Goal: Book appointment/travel/reservation

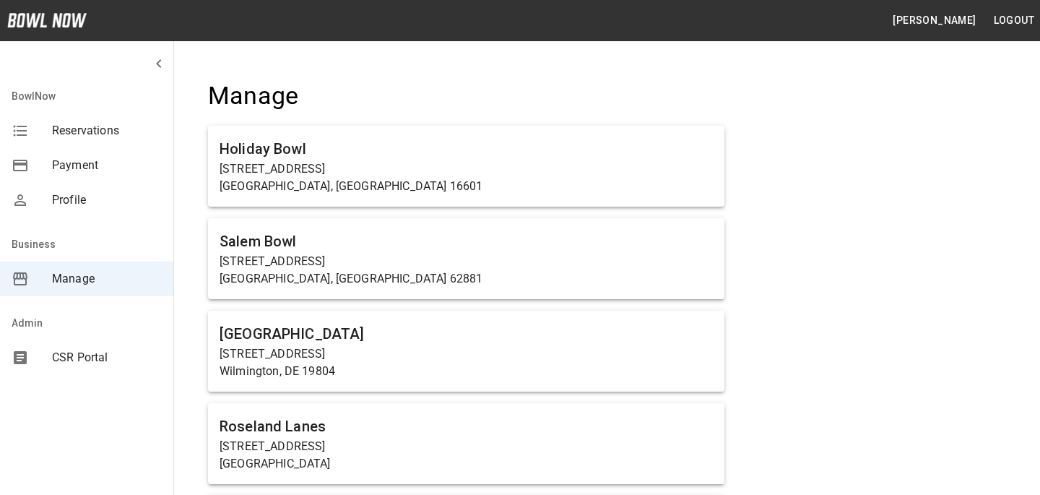
scroll to position [7019, 0]
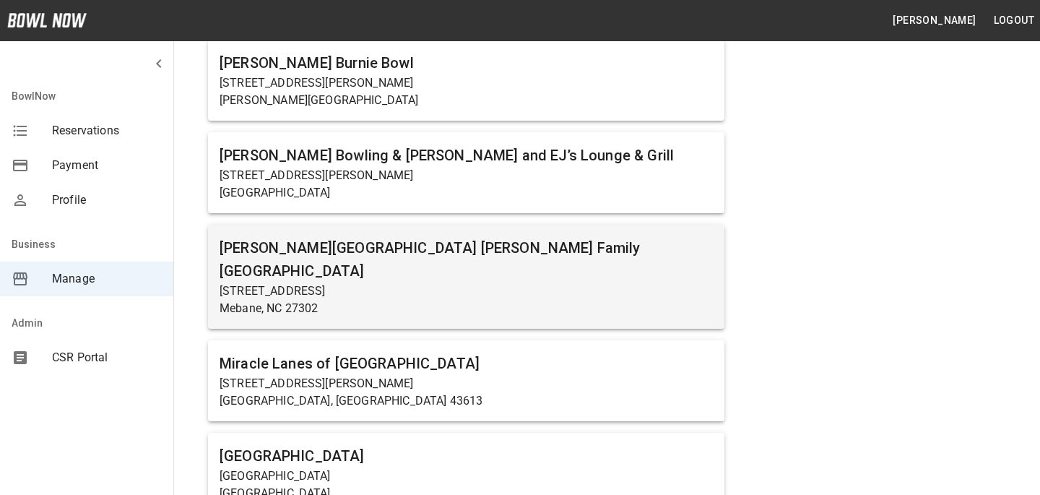
click at [329, 300] on p "Mebane, NC 27302" at bounding box center [466, 308] width 493 height 17
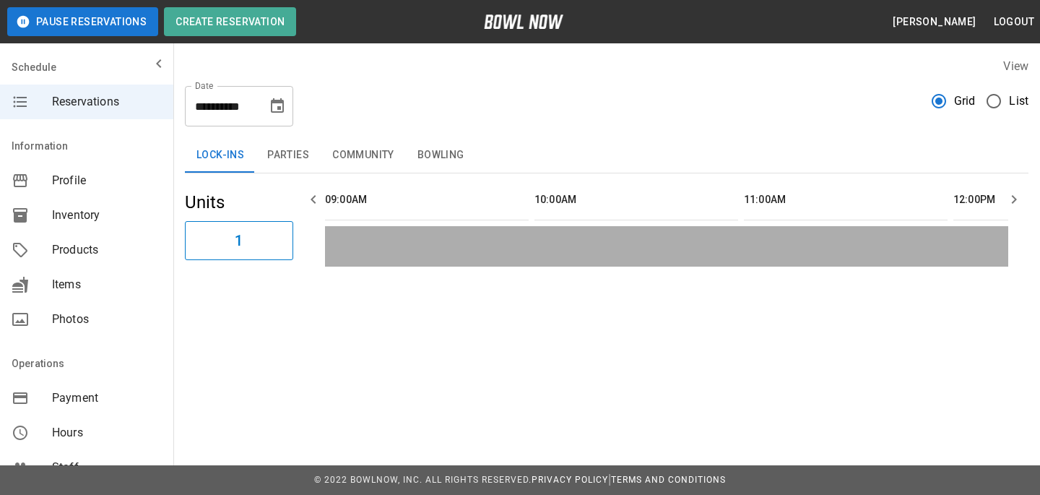
scroll to position [0, 1885]
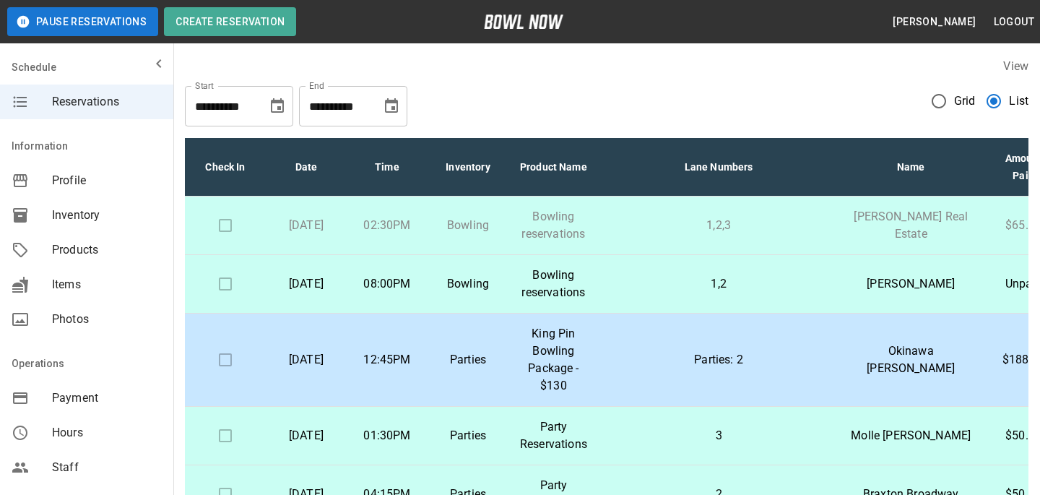
click at [389, 109] on icon "Choose date, selected date is Oct 10, 2025" at bounding box center [391, 106] width 17 height 17
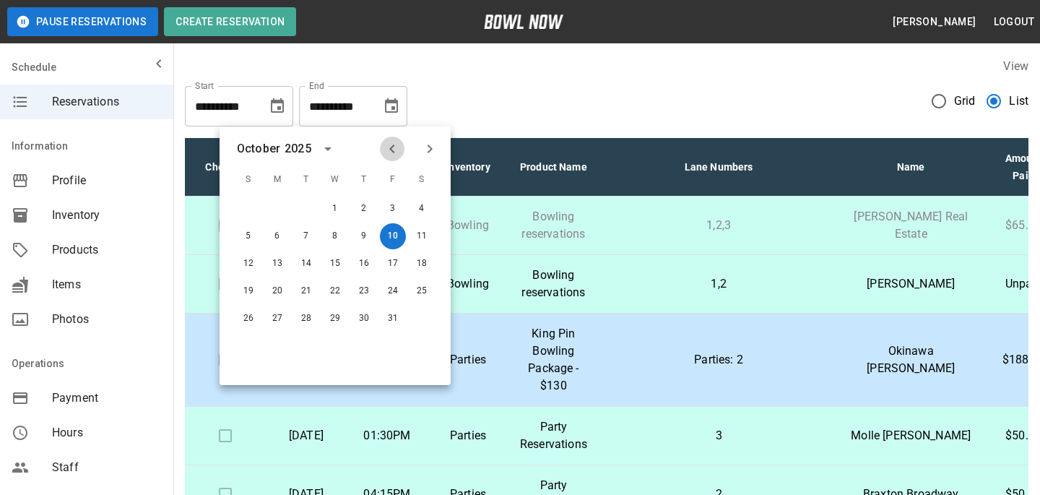
click at [384, 145] on icon "Previous month" at bounding box center [392, 148] width 17 height 17
click at [411, 290] on button "27" at bounding box center [422, 291] width 26 height 26
type input "**********"
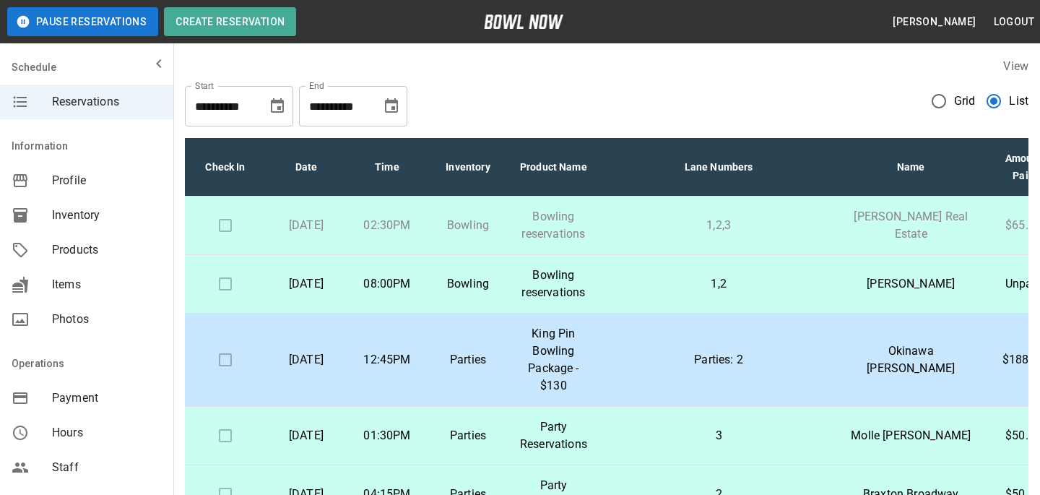
click at [263, 111] on div "**********" at bounding box center [239, 106] width 108 height 40
click at [273, 111] on icon "Choose date, selected date is Sep 10, 2025" at bounding box center [277, 105] width 13 height 14
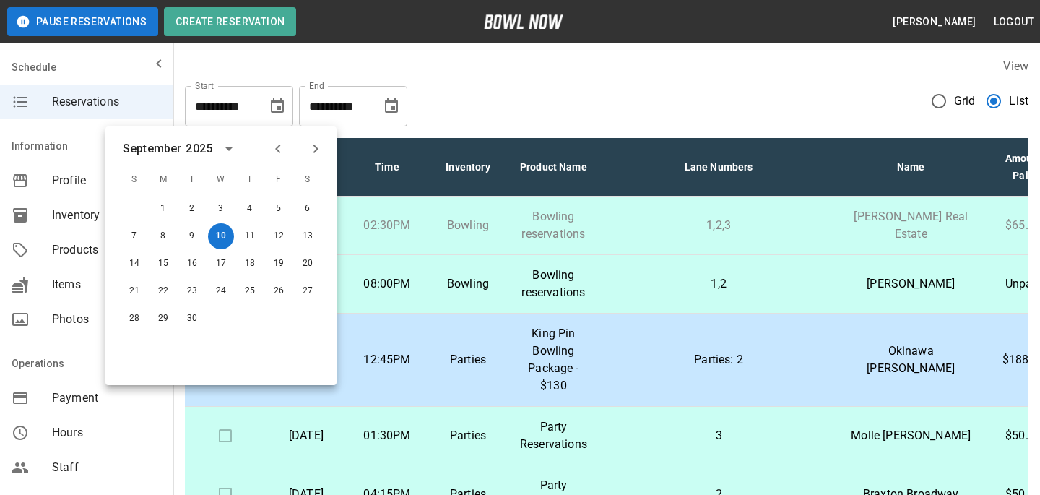
click at [298, 277] on div "1 2 3 4 5 6 7 8 9 10 11 12 13 14 15 16 17 18 19 20 21 22 23 24 25 26 27 28 29 30" at bounding box center [220, 263] width 231 height 139
click at [299, 282] on button "27" at bounding box center [308, 291] width 26 height 26
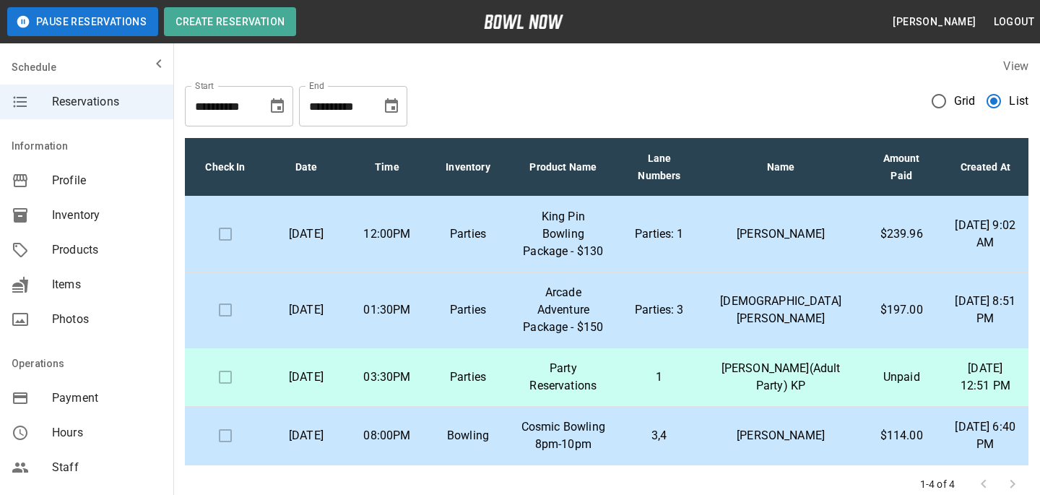
click at [507, 248] on td "Parties" at bounding box center [468, 234] width 81 height 76
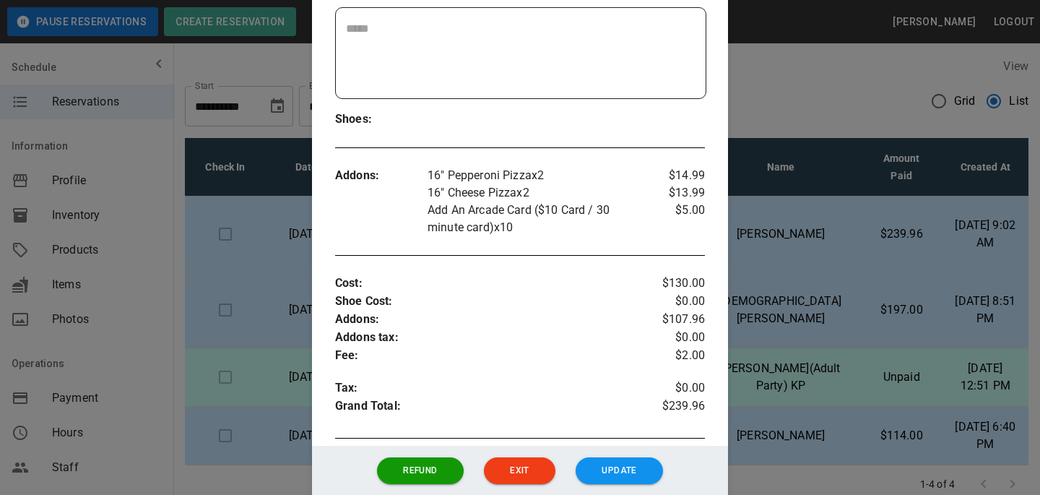
scroll to position [438, 0]
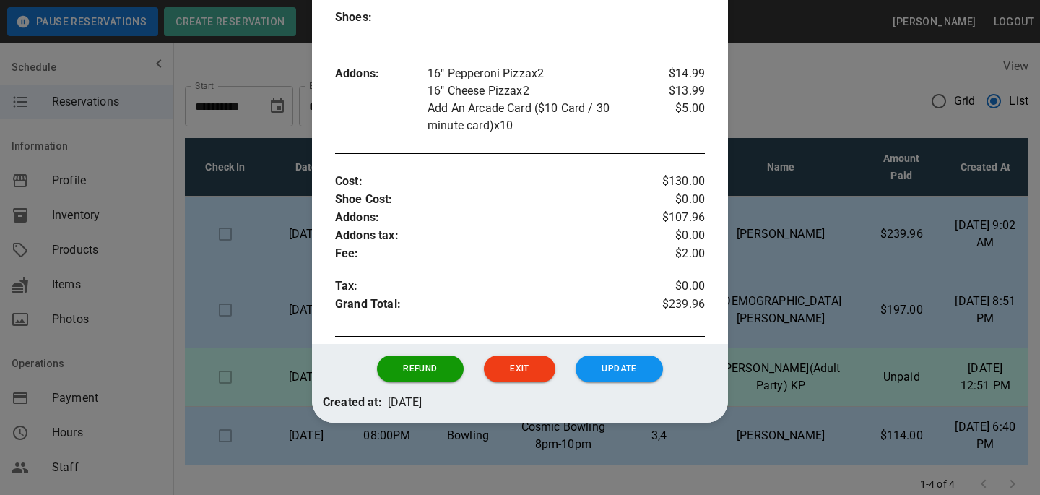
click at [879, 155] on div at bounding box center [520, 247] width 1040 height 495
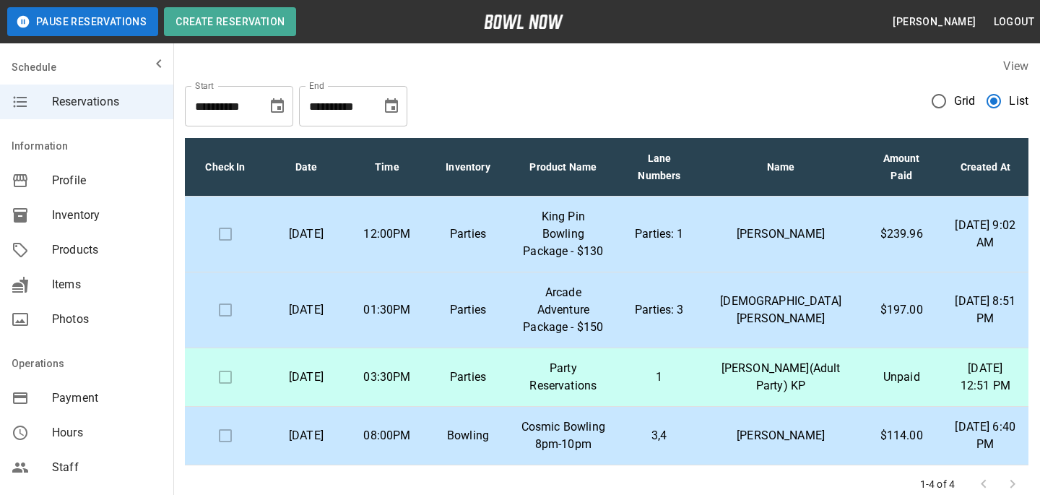
click at [283, 101] on icon "Choose date, selected date is Sep 27, 2025" at bounding box center [277, 105] width 13 height 14
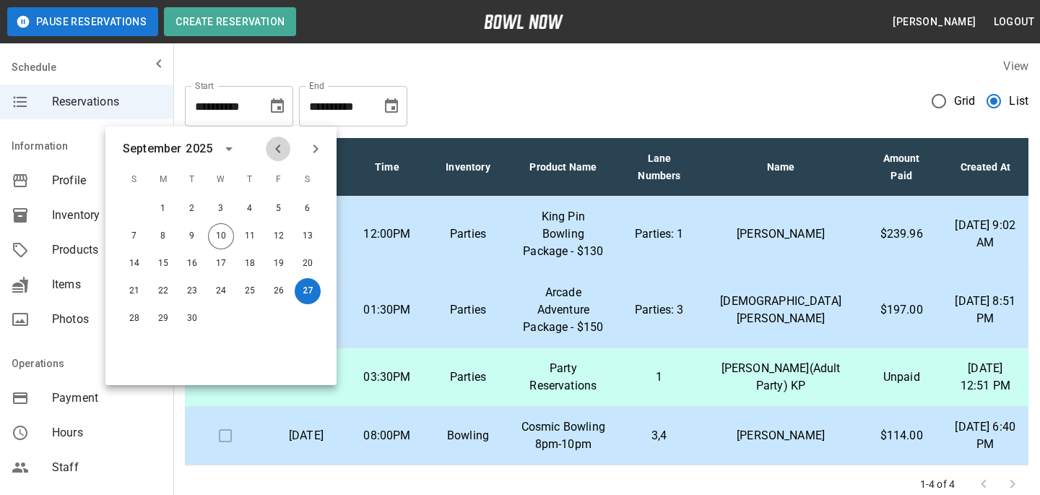
click at [287, 147] on button "Previous month" at bounding box center [278, 149] width 25 height 25
click at [306, 241] on button "14" at bounding box center [308, 236] width 26 height 26
type input "**********"
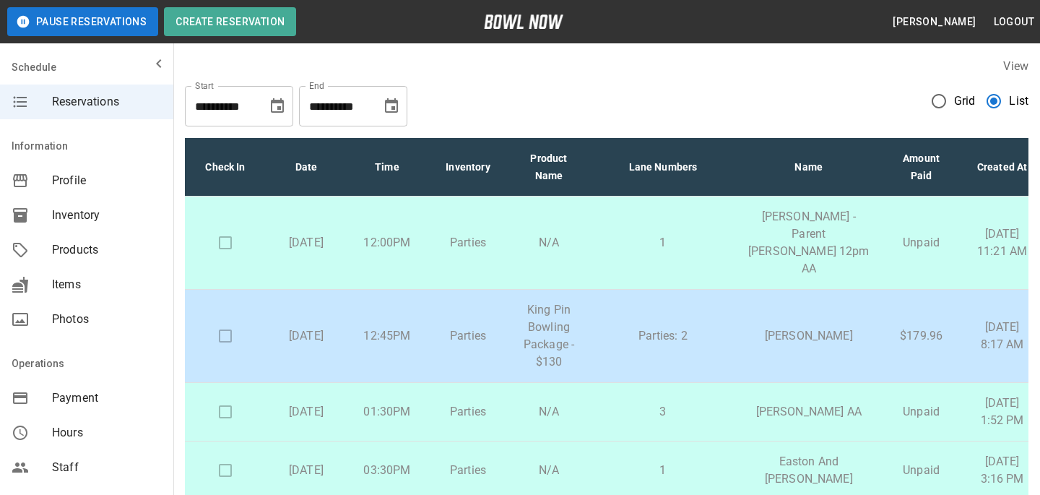
click at [399, 97] on button "Choose date, selected date is Sep 27, 2025" at bounding box center [391, 106] width 29 height 29
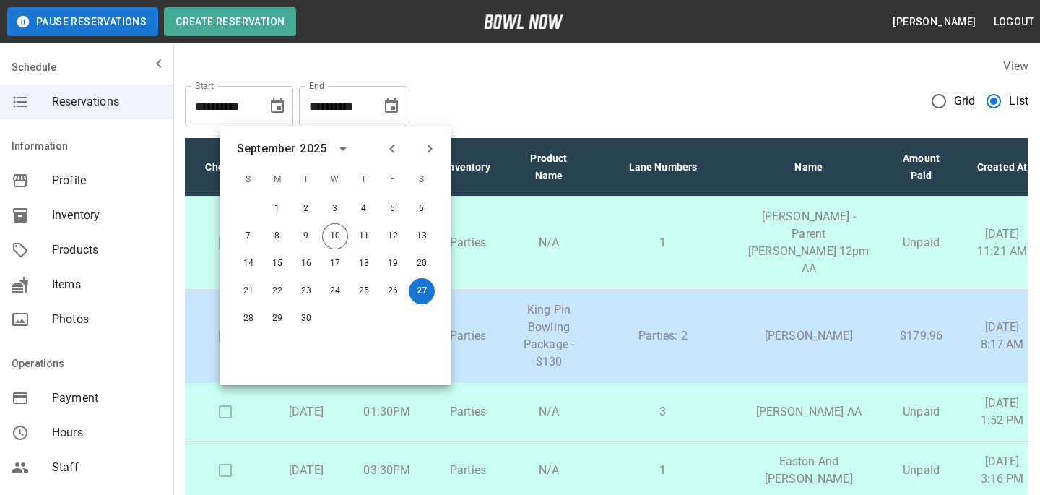
click at [389, 161] on div "[DATE] S M T W T F S 1 2 3 4 5 6 7 8 9 10 11 12 13 14 15 16 17 18 19 20 21 22 2…" at bounding box center [335, 255] width 231 height 259
click at [389, 159] on button "Previous month" at bounding box center [392, 149] width 25 height 25
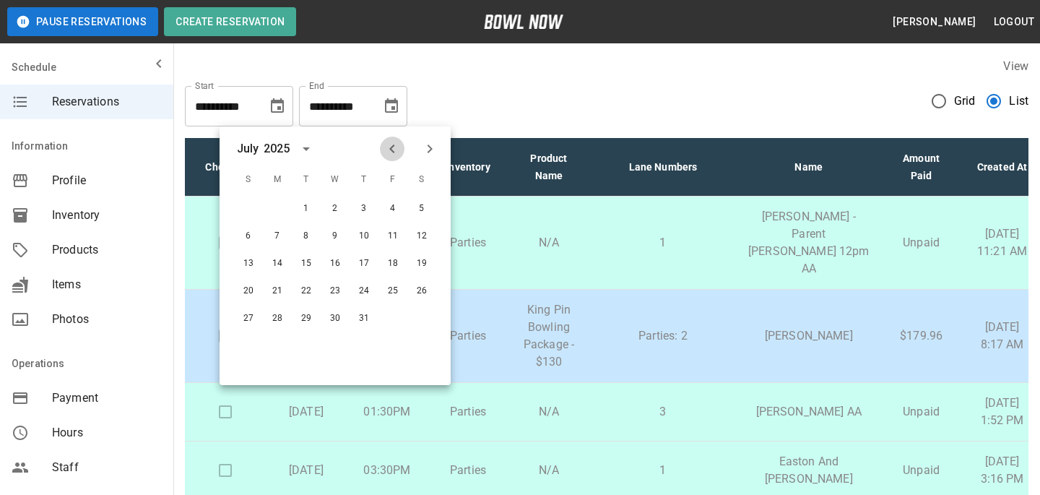
click at [389, 159] on button "Previous month" at bounding box center [392, 149] width 25 height 25
click at [428, 165] on div "[DATE] S M T W T F S 1 2 3 4 5 6 7 8 9 10 11 12 13 14 15 16 17 18 19 20 21 22 2…" at bounding box center [335, 255] width 231 height 259
click at [428, 160] on button "Next month" at bounding box center [429, 149] width 25 height 25
click at [428, 241] on button "14" at bounding box center [422, 236] width 26 height 26
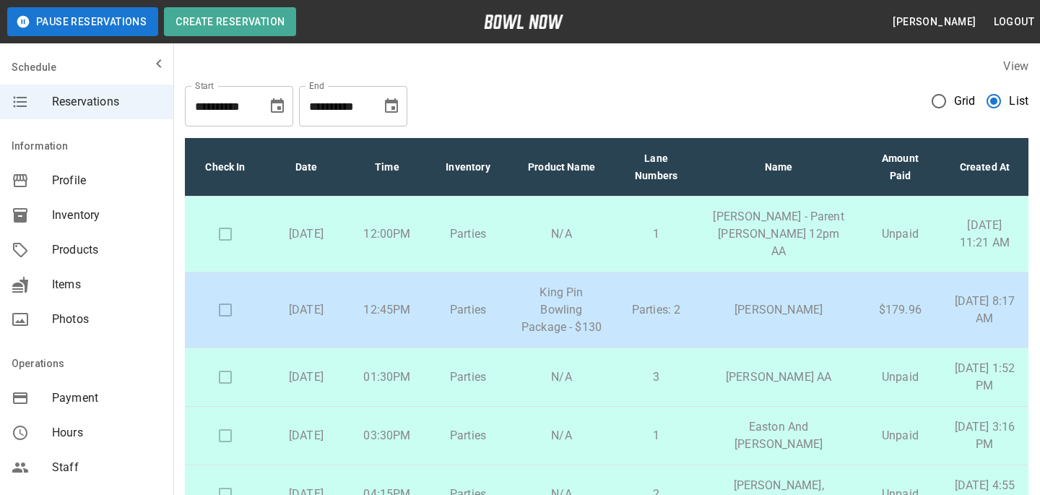
click at [594, 312] on p "King Pin Bowling Package - $130" at bounding box center [561, 310] width 83 height 52
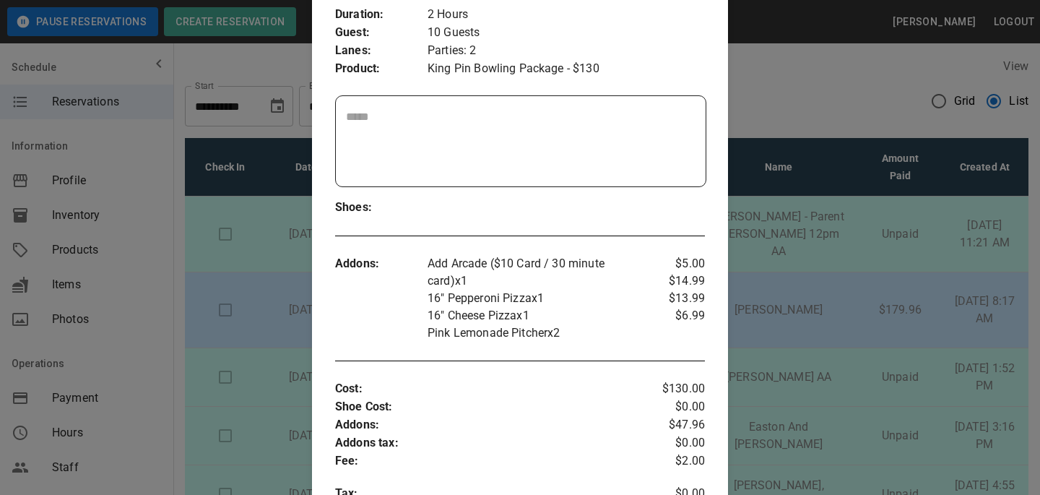
scroll to position [259, 0]
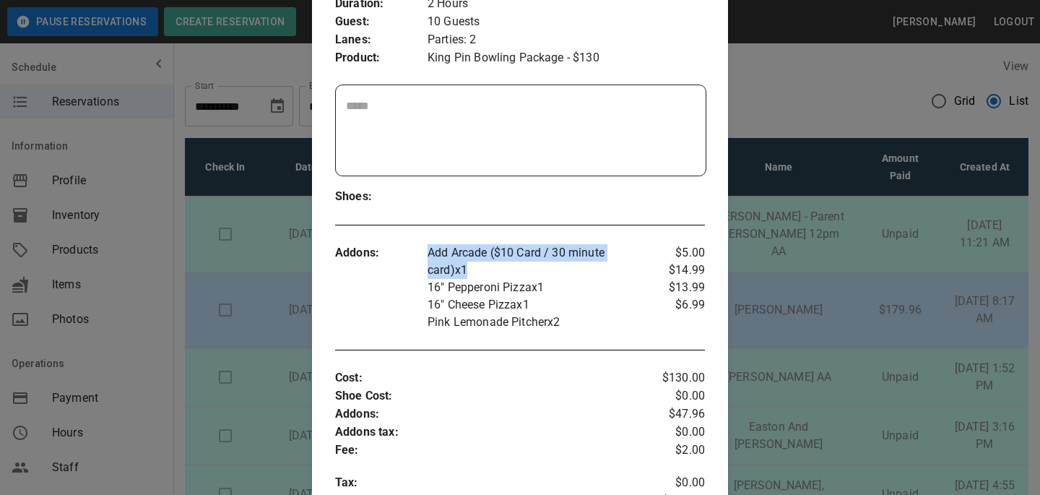
drag, startPoint x: 425, startPoint y: 251, endPoint x: 480, endPoint y: 266, distance: 56.3
click at [480, 266] on div "Addons : Add Arcade ($10 Card / 30 minute card) x 1 16" Pepperoni Pizza x 1 16"…" at bounding box center [520, 288] width 370 height 110
copy div "Add Arcade ($10 Card / 30 minute card) x 1"
click at [589, 311] on p "16" Cheese Pizza x 1" at bounding box center [536, 304] width 216 height 17
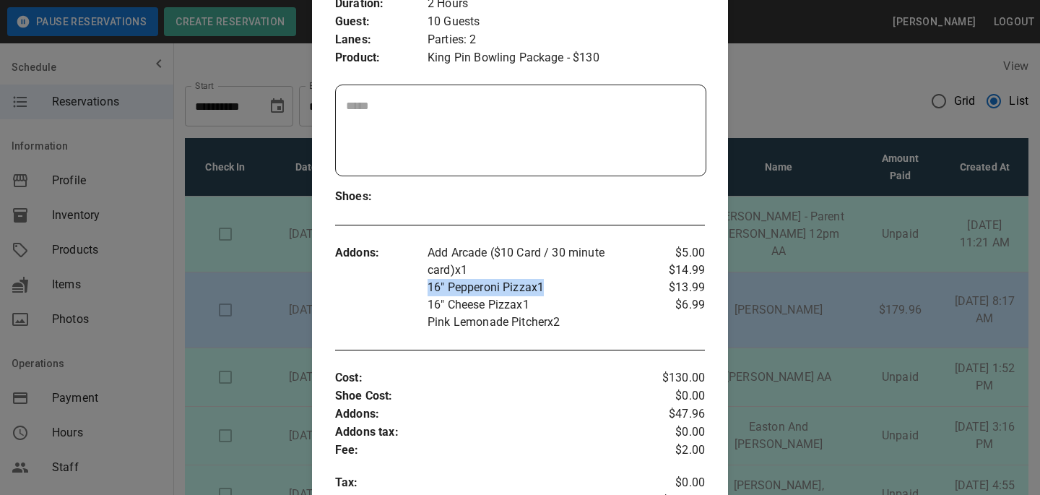
drag, startPoint x: 430, startPoint y: 287, endPoint x: 552, endPoint y: 288, distance: 122.1
click at [552, 288] on p "16" Pepperoni Pizza x 1" at bounding box center [536, 287] width 216 height 17
copy p "16" Pepperoni Pizza x 1"
click at [613, 306] on p "16" Cheese Pizza x 1" at bounding box center [536, 304] width 216 height 17
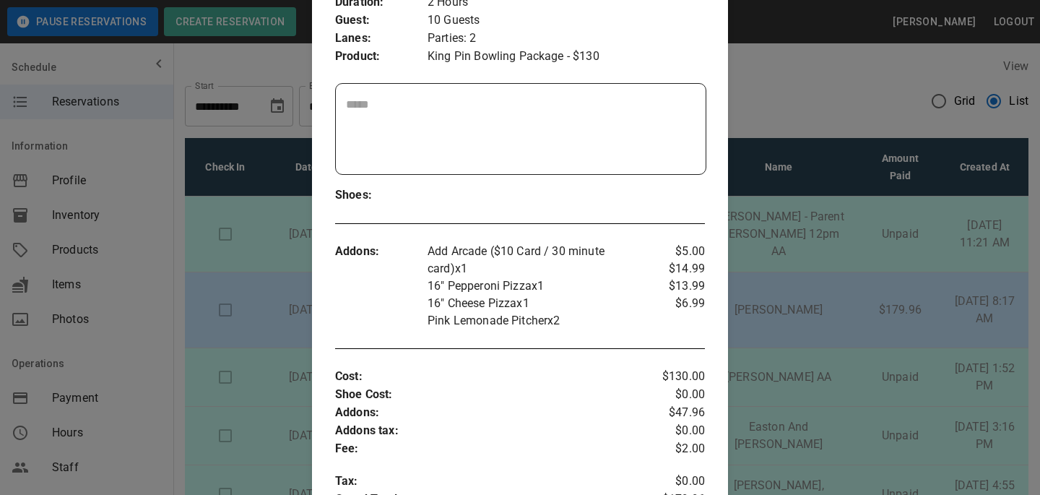
click at [584, 325] on p "Pink Lemonade Pitcher x 2" at bounding box center [536, 320] width 216 height 17
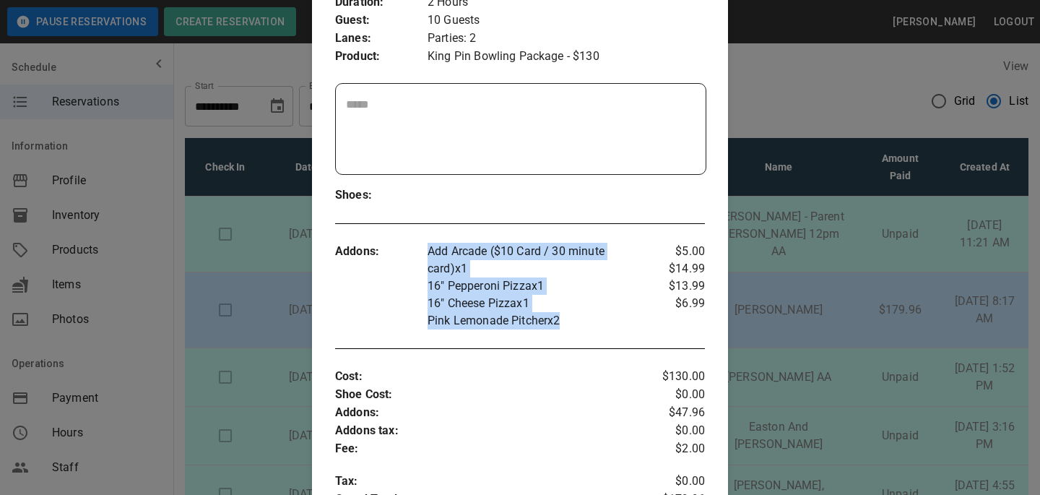
drag, startPoint x: 597, startPoint y: 321, endPoint x: 430, endPoint y: 246, distance: 182.0
click at [430, 246] on div "Add Arcade ($10 Card / 30 minute card) x 1 16" Pepperoni Pizza x 1 16" Cheese P…" at bounding box center [536, 286] width 216 height 87
copy div "Add Arcade ($10 Card / 30 minute card) x 1 16" Pepperoni Pizza x 1 16" Cheese P…"
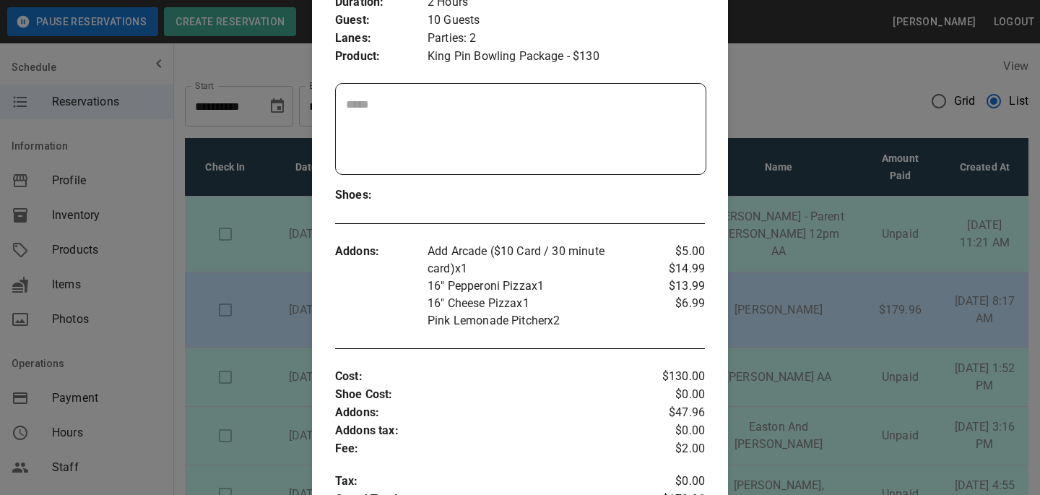
click at [245, 181] on div at bounding box center [520, 247] width 1040 height 495
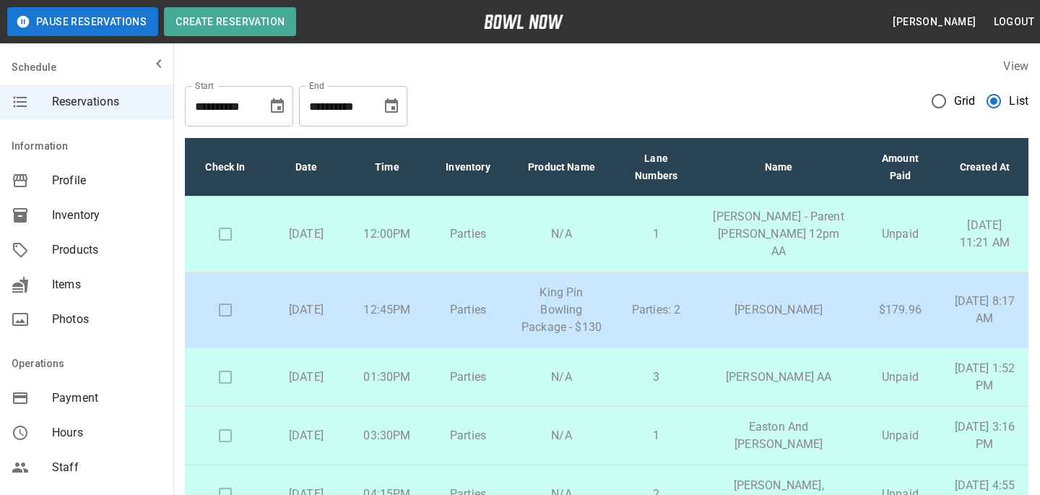
click at [392, 105] on icon "Choose date, selected date is Jun 14, 2025" at bounding box center [391, 106] width 17 height 17
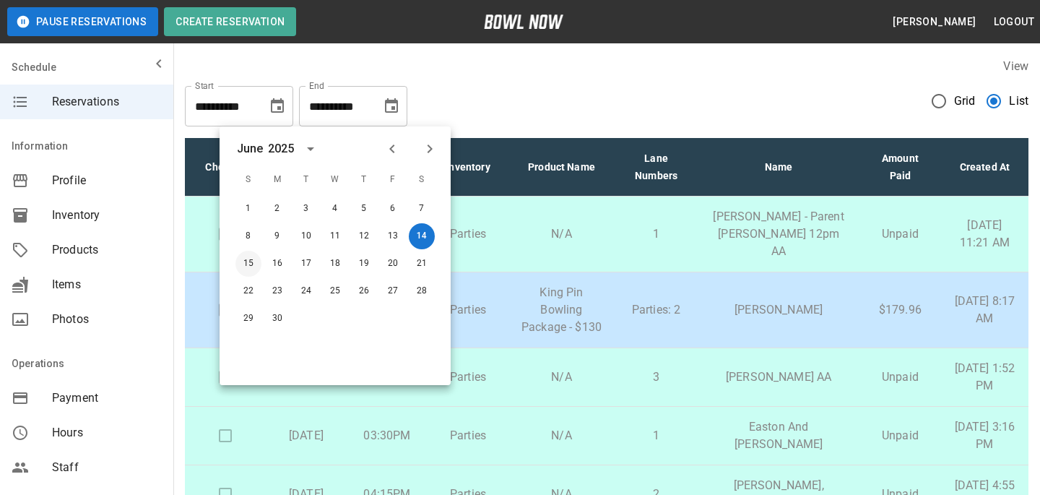
click at [247, 265] on button "15" at bounding box center [248, 264] width 26 height 26
type input "**********"
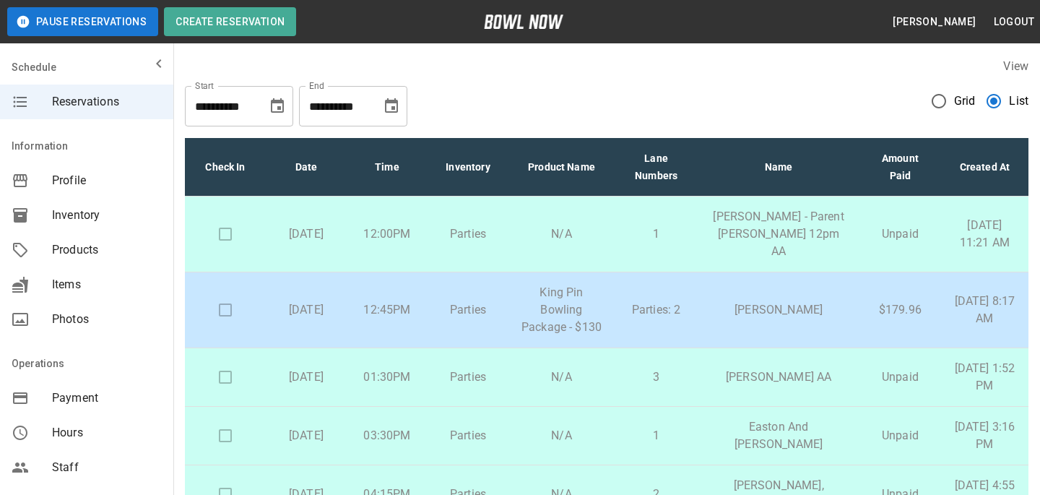
click at [272, 114] on icon "Choose date, selected date is Jun 14, 2025" at bounding box center [277, 106] width 17 height 17
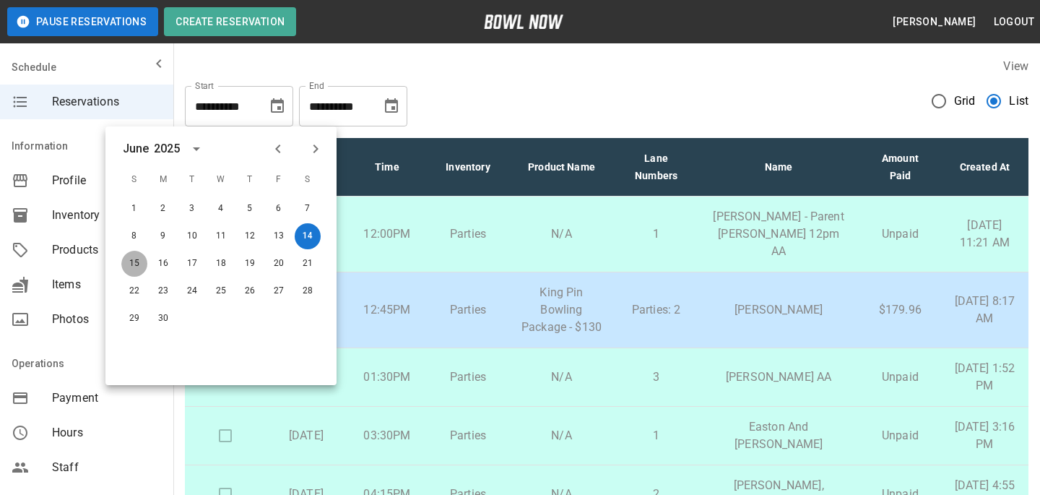
click at [134, 269] on button "15" at bounding box center [134, 264] width 26 height 26
type input "**********"
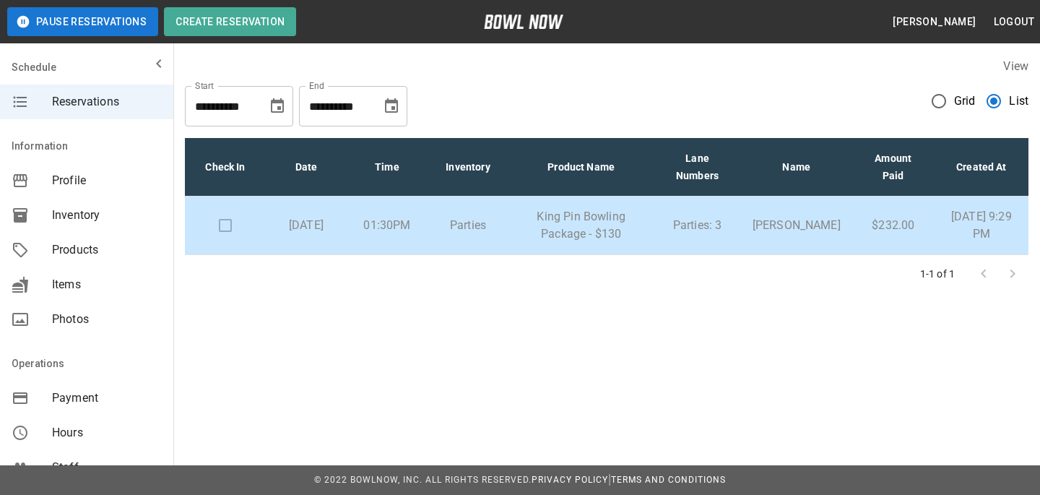
click at [459, 242] on td "Parties" at bounding box center [468, 225] width 81 height 59
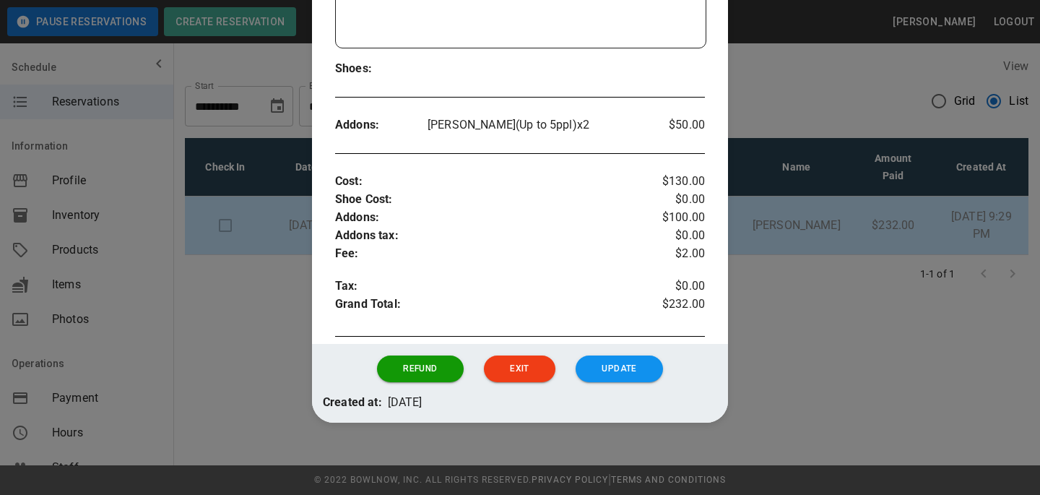
scroll to position [360, 0]
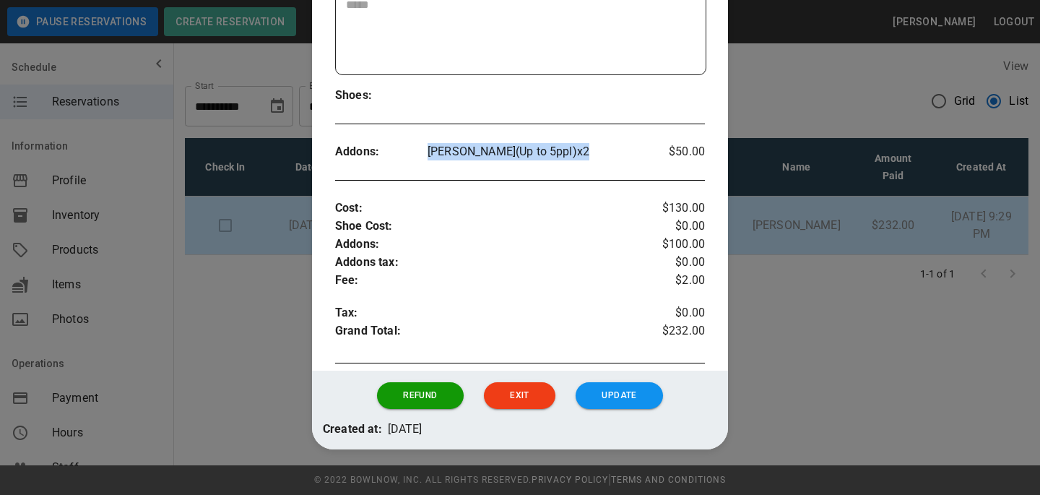
drag, startPoint x: 426, startPoint y: 147, endPoint x: 574, endPoint y: 146, distance: 148.1
click at [574, 146] on div "Addons : [PERSON_NAME](Up to 5ppl) x 2 $50.00" at bounding box center [520, 151] width 370 height 41
copy div "Lane Addon(Up to 5ppl) x 2"
click at [158, 176] on div at bounding box center [520, 247] width 1040 height 495
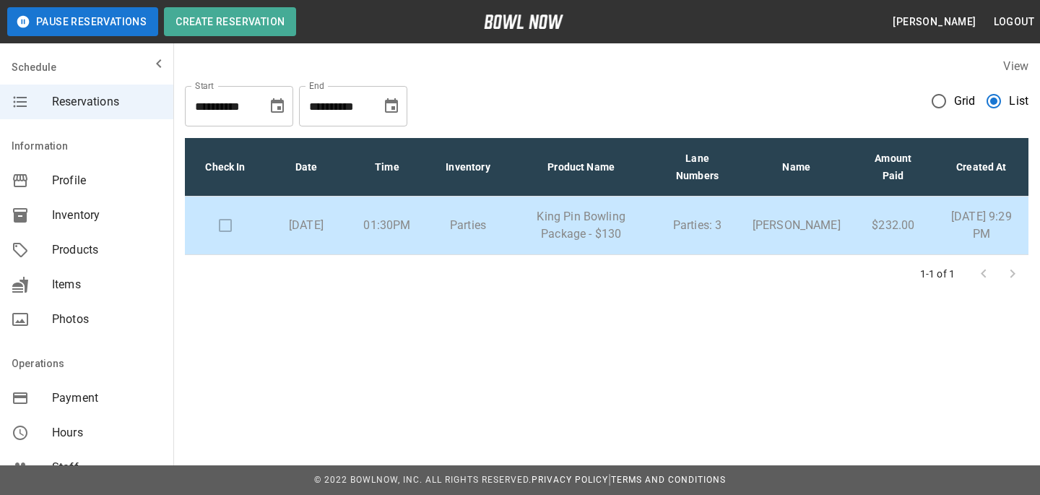
click at [395, 106] on icon "Choose date, selected date is Jun 15, 2025" at bounding box center [391, 106] width 17 height 17
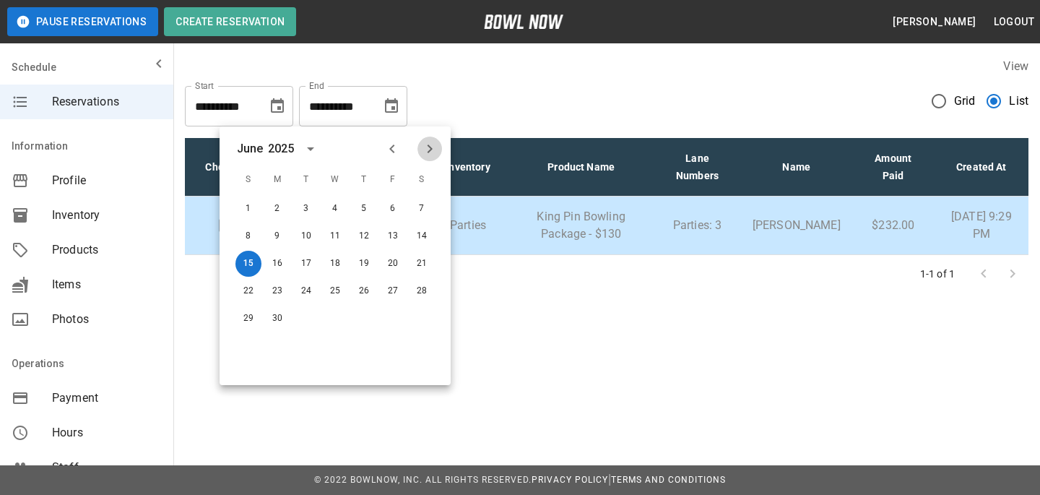
click at [428, 151] on icon "Next month" at bounding box center [430, 148] width 5 height 9
click at [416, 269] on button "19" at bounding box center [422, 264] width 26 height 26
type input "**********"
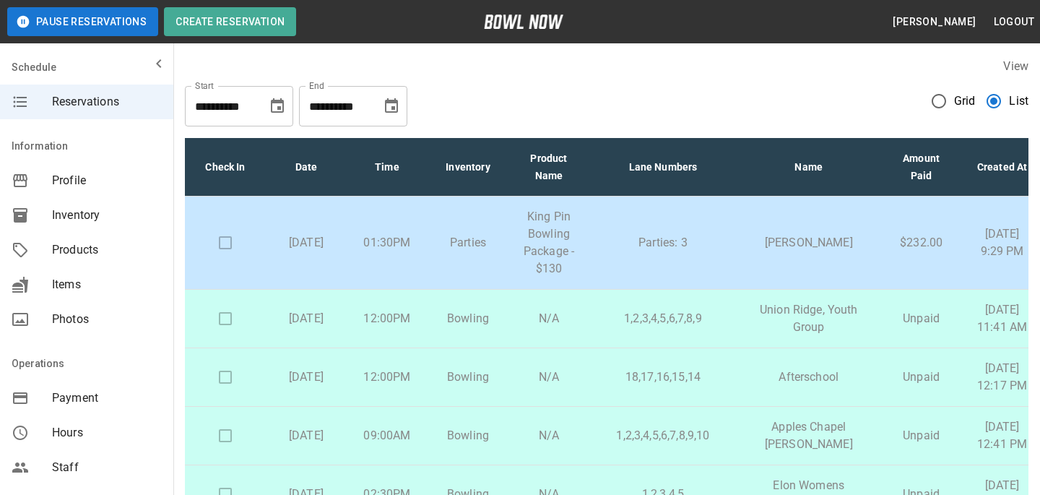
click at [284, 103] on icon "Choose date, selected date is Jun 15, 2025" at bounding box center [277, 106] width 17 height 17
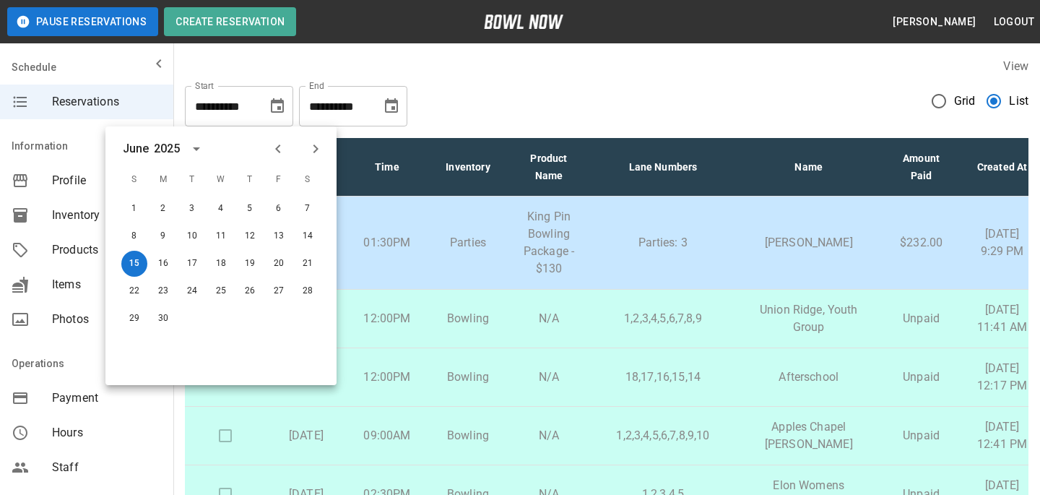
click at [320, 150] on icon "Next month" at bounding box center [315, 148] width 17 height 17
click at [303, 267] on button "19" at bounding box center [308, 264] width 26 height 26
type input "**********"
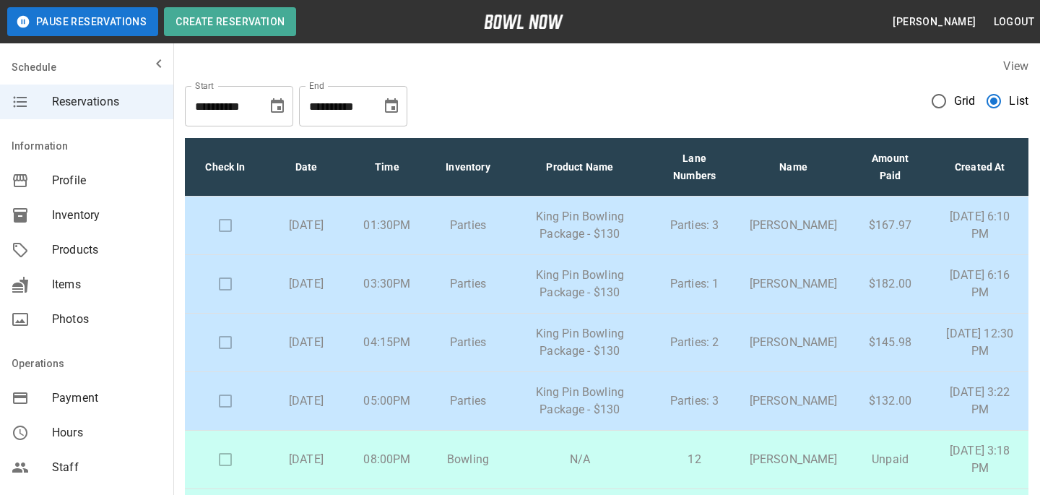
click at [559, 238] on p "King Pin Bowling Package - $130" at bounding box center [580, 225] width 120 height 35
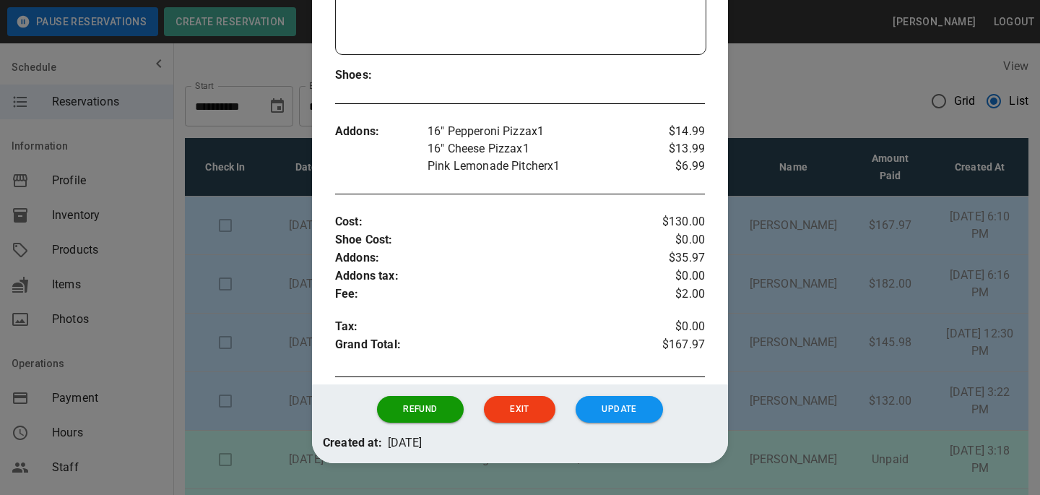
scroll to position [367, 0]
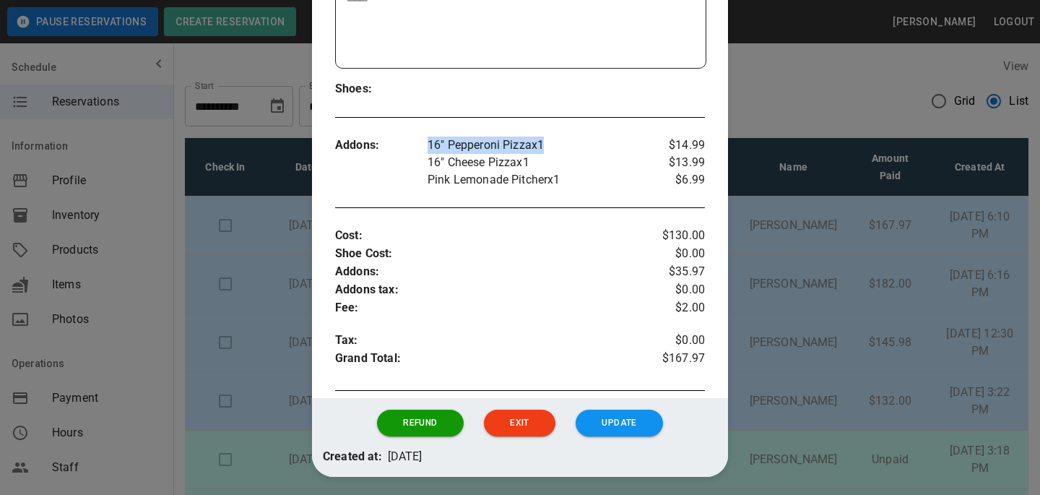
drag, startPoint x: 424, startPoint y: 148, endPoint x: 553, endPoint y: 145, distance: 129.3
click at [553, 145] on div "Addons : 16" Pepperoni Pizza x 1 16" Cheese Pizza x 1 Pink Lemonade Pitcher x 1…" at bounding box center [520, 162] width 370 height 75
copy div "16" Pepperoni Pizza x 1"
drag, startPoint x: 581, startPoint y: 186, endPoint x: 434, endPoint y: 135, distance: 155.1
click at [434, 135] on div "Addons : 16" Pepperoni Pizza x 1 16" Cheese Pizza x 1 Pink Lemonade Pitcher x 1…" at bounding box center [520, 162] width 370 height 75
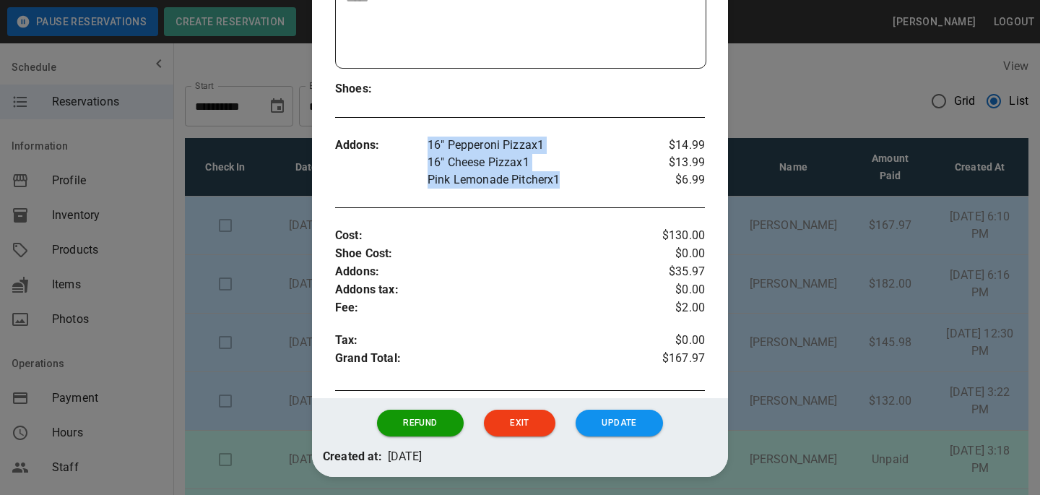
copy div "16" Pepperoni Pizza x 1 16" Cheese Pizza x 1 Pink Lemonade Pitcher x 1"
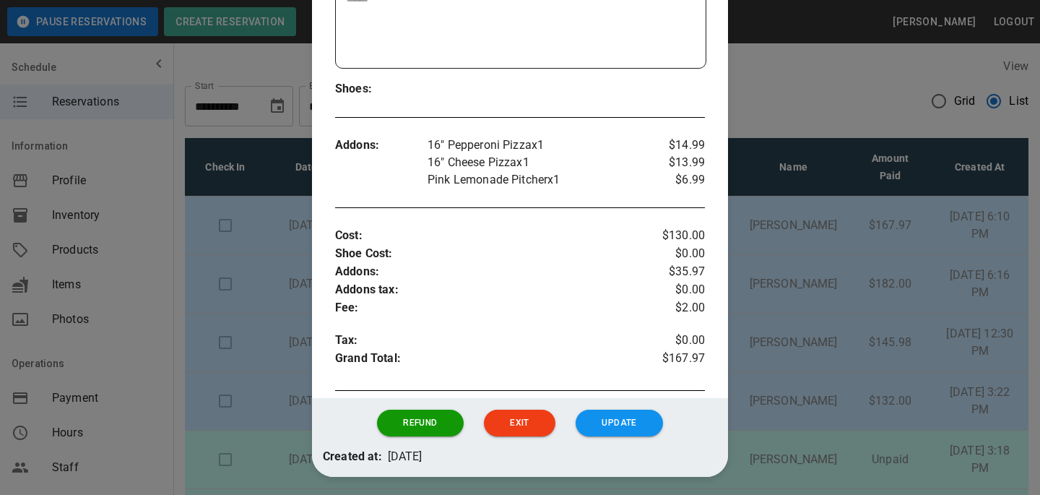
click at [794, 191] on div at bounding box center [520, 247] width 1040 height 495
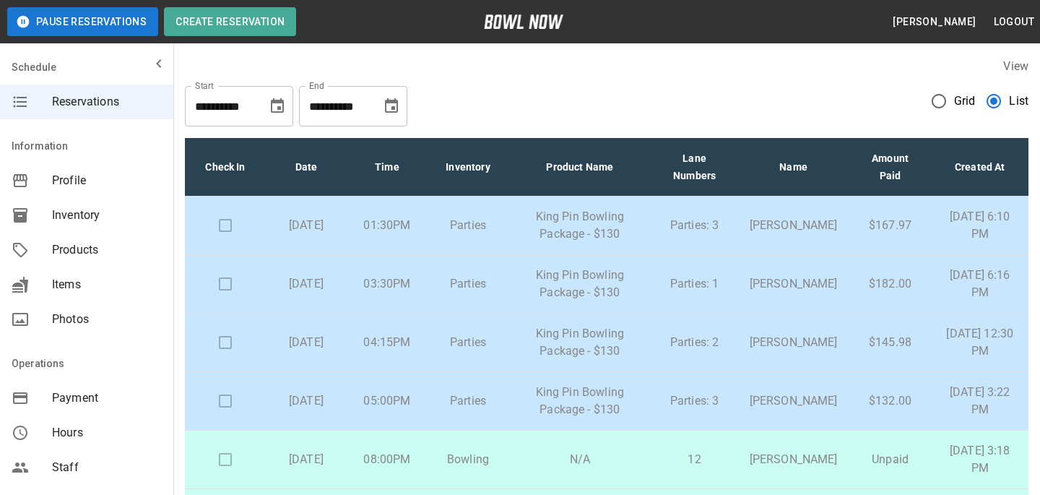
click at [753, 279] on p "[PERSON_NAME]" at bounding box center [794, 283] width 88 height 17
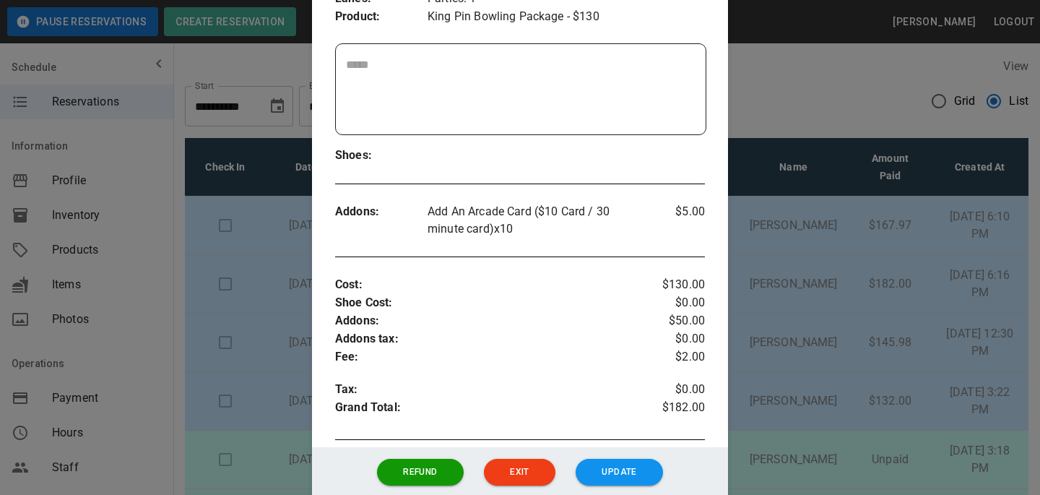
scroll to position [342, 0]
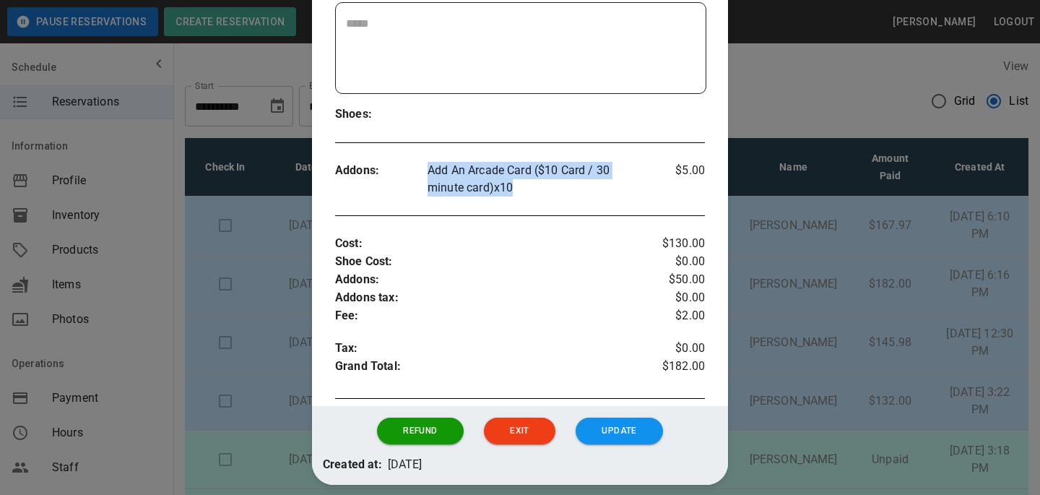
drag, startPoint x: 527, startPoint y: 188, endPoint x: 425, endPoint y: 170, distance: 104.1
click at [425, 170] on div "Addons : Add An Arcade Card ($10 Card / 30 minute card) x 10 $5.00" at bounding box center [520, 179] width 370 height 58
copy div "Add An Arcade Card ($10 Card / 30 minute card) x 10"
click at [762, 282] on div at bounding box center [520, 247] width 1040 height 495
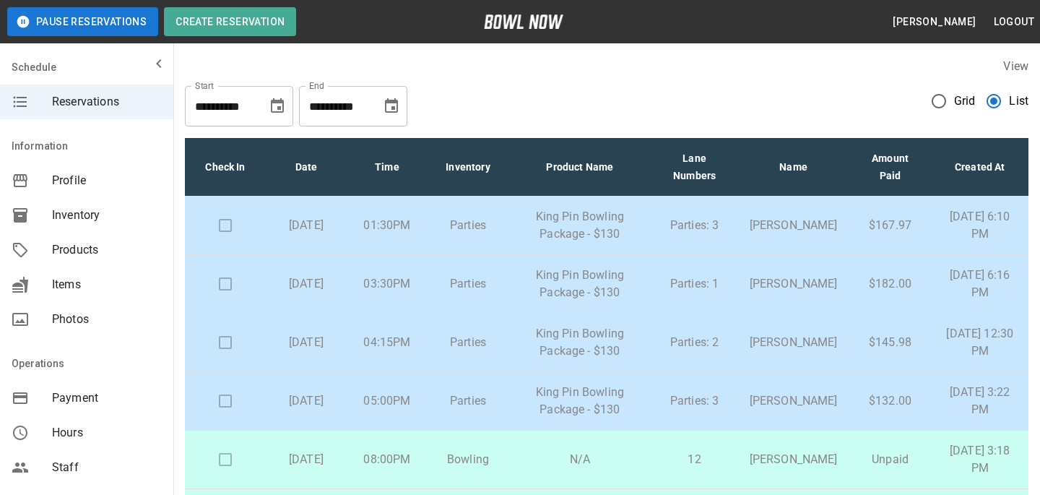
click at [755, 350] on p "[PERSON_NAME]" at bounding box center [794, 342] width 88 height 17
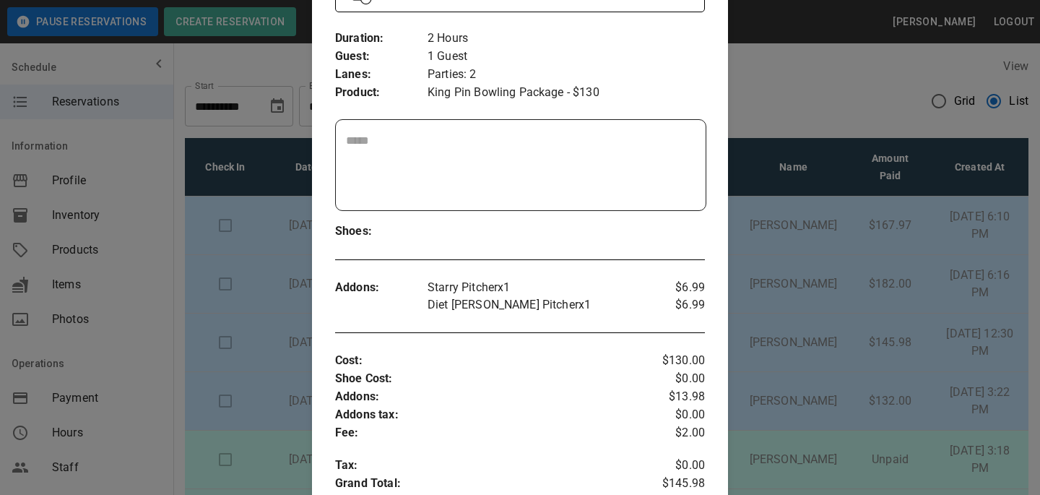
scroll to position [224, 0]
drag, startPoint x: 421, startPoint y: 290, endPoint x: 583, endPoint y: 305, distance: 162.5
click at [583, 305] on div "Addons : Starry Pitcher x 1 Diet [PERSON_NAME] Pitcher x 1 $6.99 $6.99" at bounding box center [520, 297] width 370 height 58
copy div "Starry Pitcher x 1 Diet [PERSON_NAME] Pitcher x 1"
click at [800, 164] on div at bounding box center [520, 247] width 1040 height 495
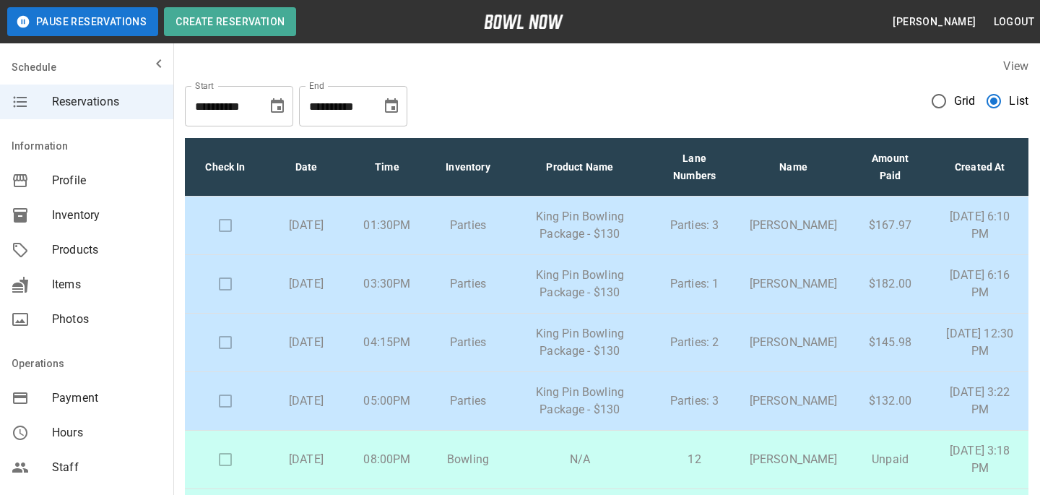
click at [394, 101] on icon "Choose date, selected date is Jul 19, 2025" at bounding box center [391, 105] width 13 height 14
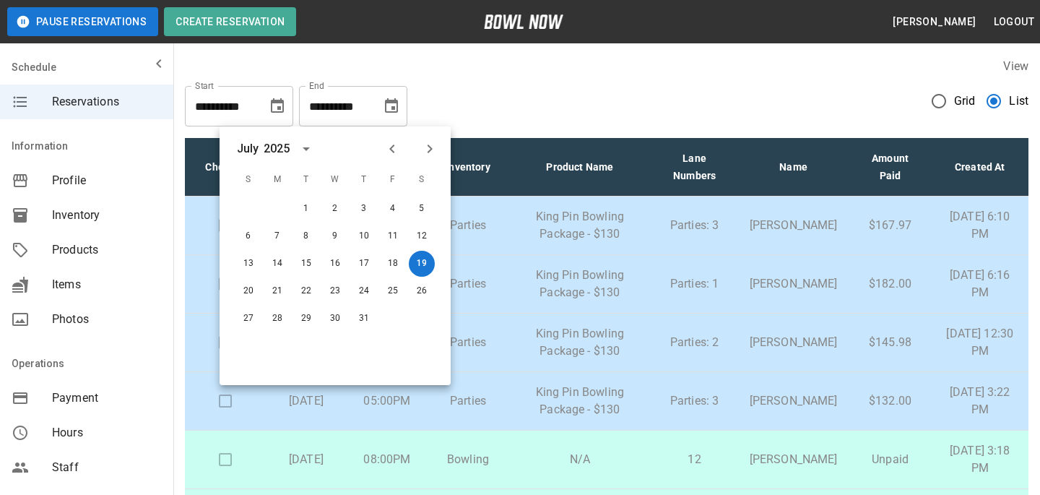
click at [430, 161] on div "[DATE] S M T W T F S 1 2 3 4 5 6 7 8 9 10 11 12 13 14 15 16 17 18 19 20 21 22 2…" at bounding box center [335, 255] width 231 height 259
click at [430, 155] on icon "Next month" at bounding box center [429, 148] width 17 height 17
click at [394, 149] on icon "Previous month" at bounding box center [392, 148] width 17 height 17
click at [417, 316] on button "30" at bounding box center [422, 319] width 26 height 26
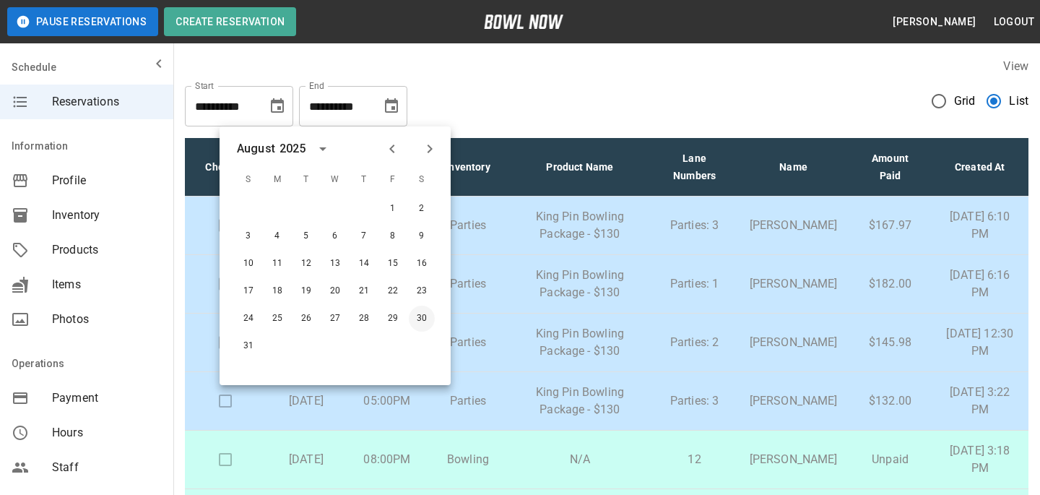
type input "**********"
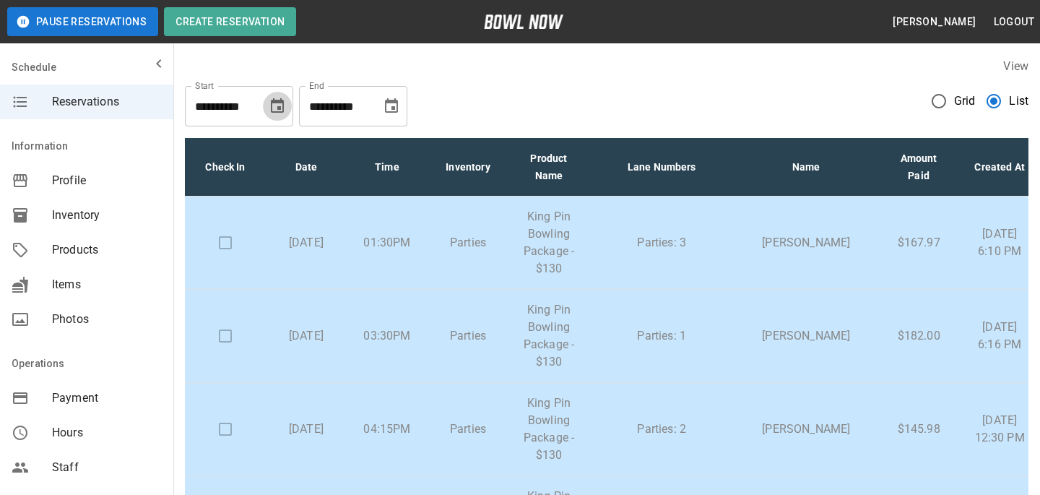
click at [279, 108] on icon "Choose date, selected date is Jul 19, 2025" at bounding box center [277, 105] width 13 height 14
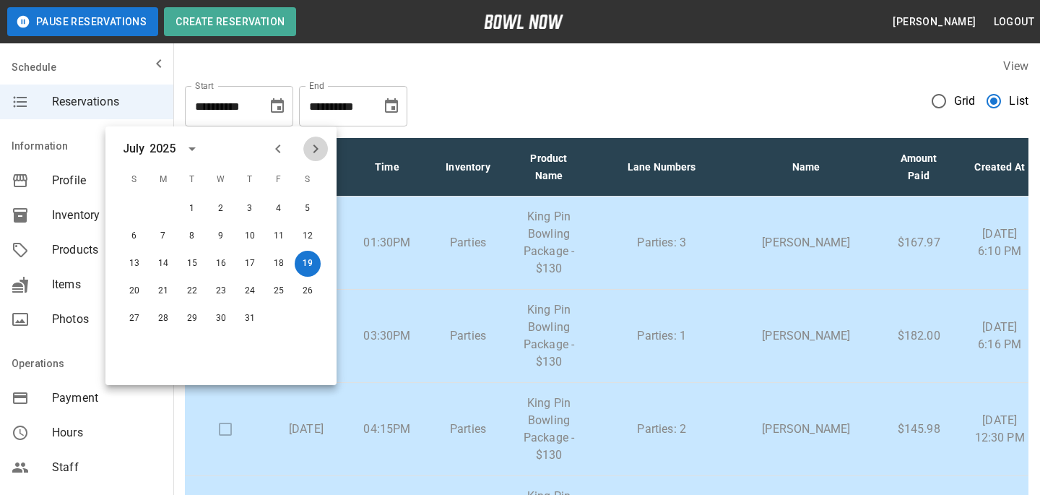
click at [311, 149] on icon "Next month" at bounding box center [315, 148] width 17 height 17
click at [302, 312] on button "30" at bounding box center [308, 319] width 26 height 26
type input "**********"
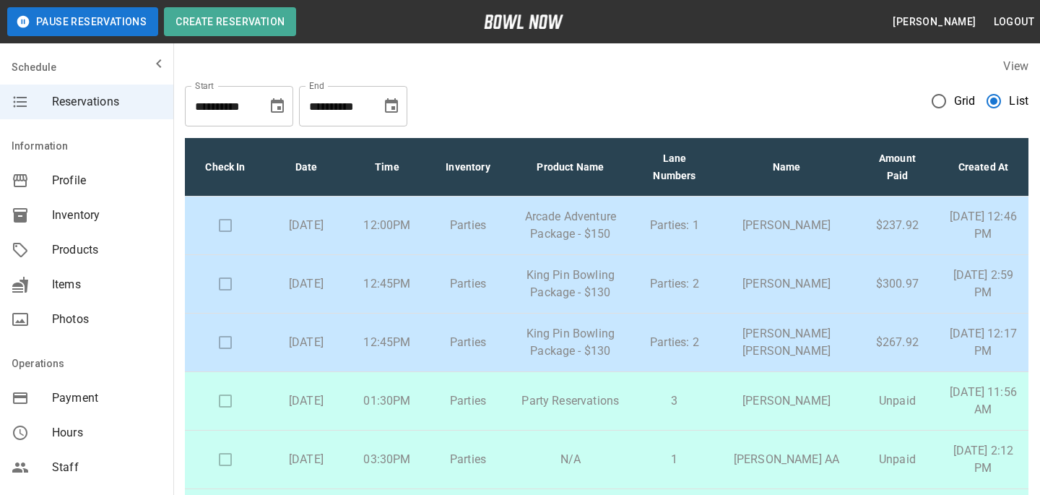
click at [451, 229] on td "Parties" at bounding box center [468, 225] width 81 height 59
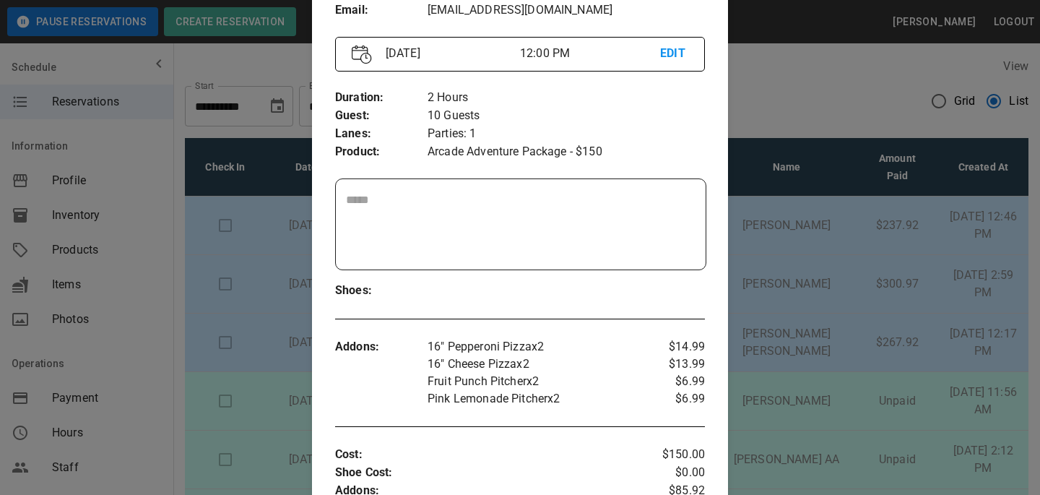
scroll to position [220, 0]
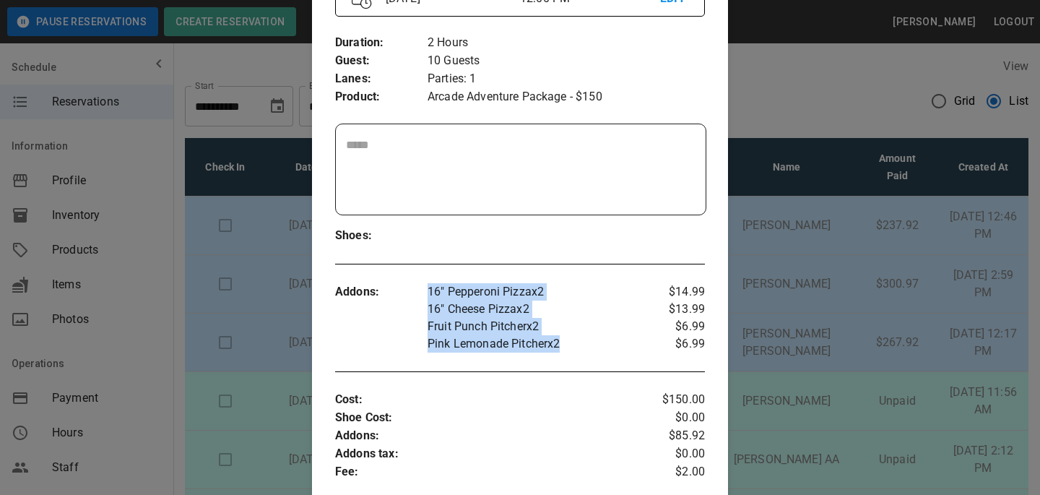
drag, startPoint x: 580, startPoint y: 346, endPoint x: 430, endPoint y: 290, distance: 160.2
click at [430, 290] on div "16" Pepperoni Pizza x 2 16" Cheese Pizza x 2 Fruit Punch Pitcher x 2 Pink Lemon…" at bounding box center [536, 317] width 216 height 69
copy div "16" Pepperoni Pizza x 2 16" Cheese Pizza x 2 Fruit Punch Pitcher x 2 Pink Lemon…"
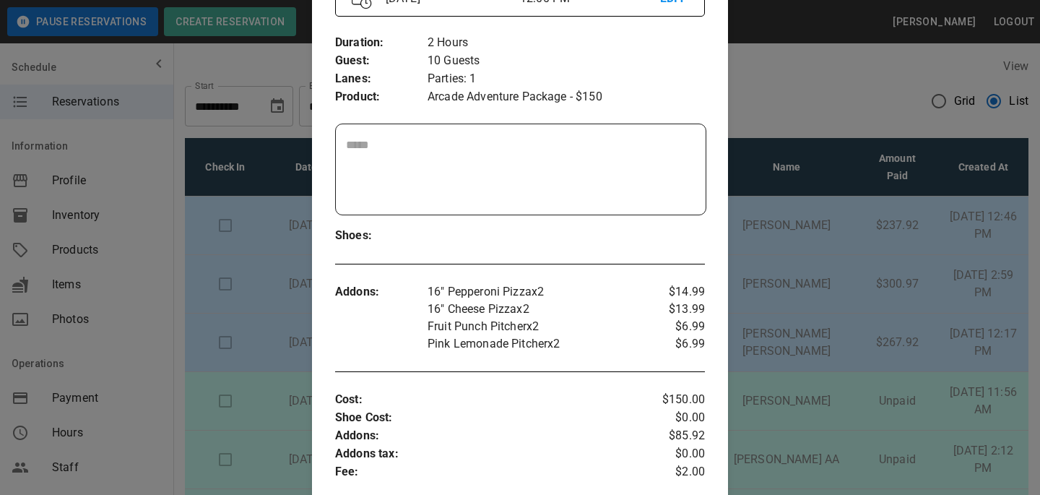
click at [820, 262] on div at bounding box center [520, 247] width 1040 height 495
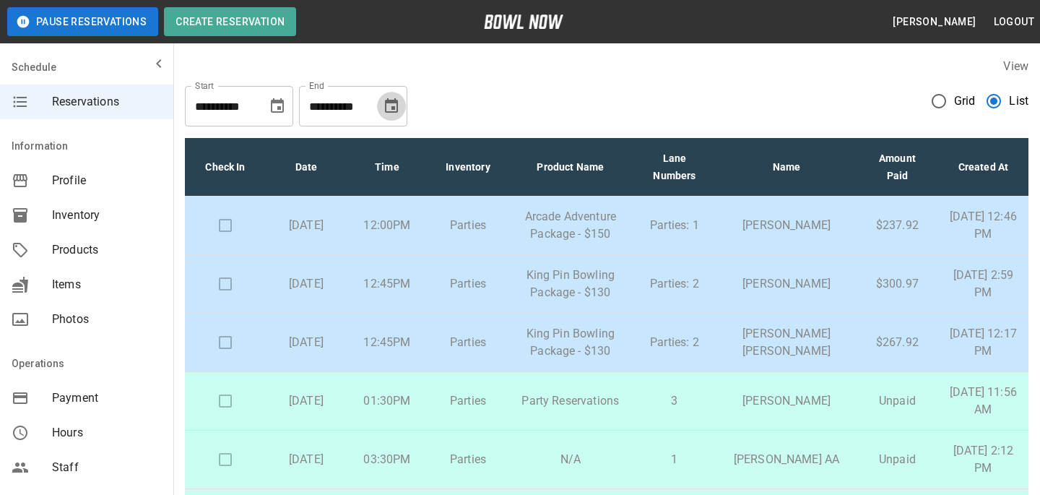
click at [397, 105] on icon "Choose date, selected date is Aug 30, 2025" at bounding box center [391, 105] width 13 height 14
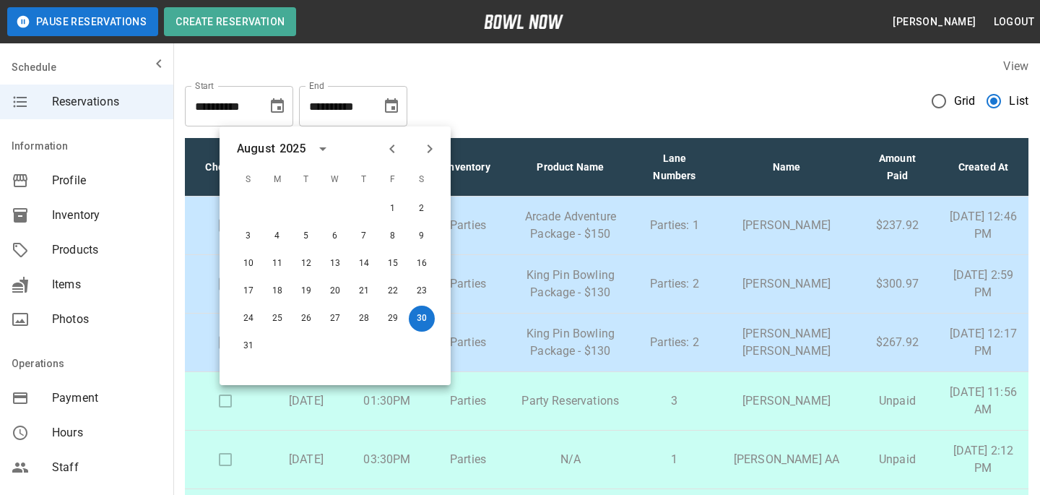
click at [436, 147] on icon "Next month" at bounding box center [429, 148] width 17 height 17
click at [424, 234] on button "13" at bounding box center [422, 236] width 26 height 26
type input "**********"
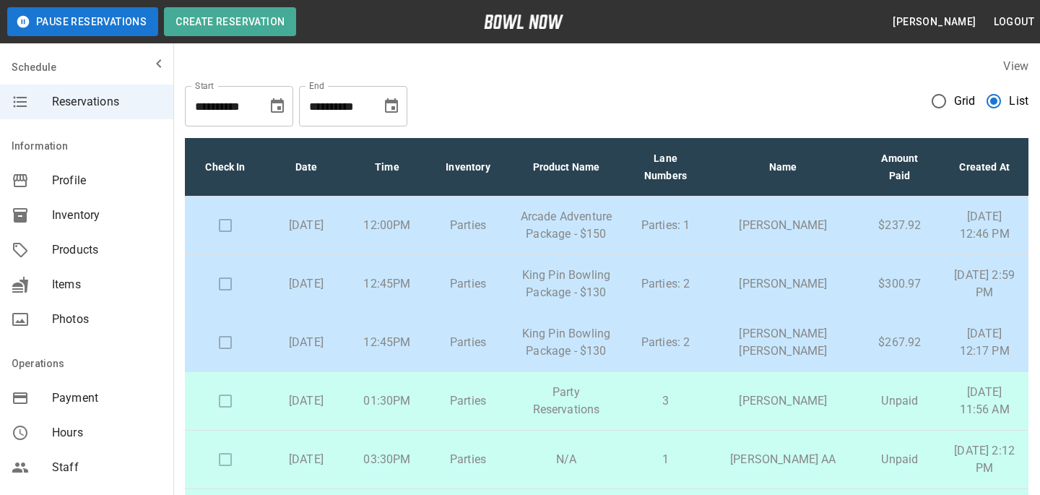
click at [282, 110] on icon "Choose date, selected date is Aug 30, 2025" at bounding box center [277, 106] width 17 height 17
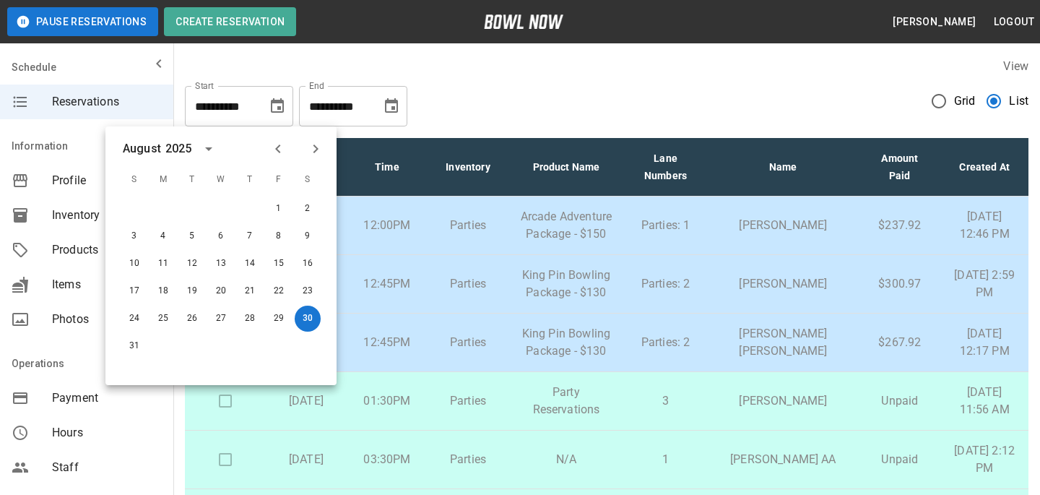
click at [309, 154] on icon "Next month" at bounding box center [315, 148] width 17 height 17
click at [313, 243] on button "13" at bounding box center [308, 236] width 26 height 26
type input "**********"
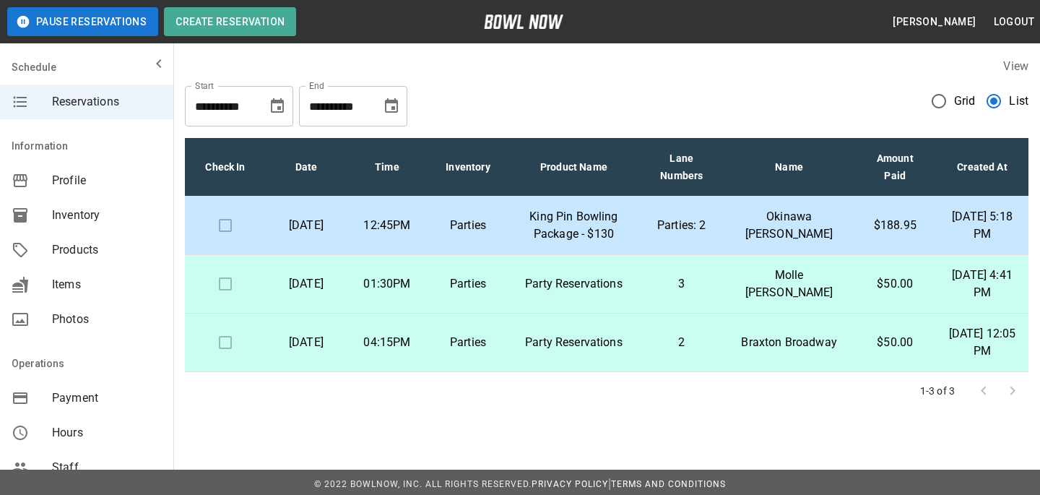
click at [540, 213] on td "King Pin Bowling Package - $130" at bounding box center [573, 225] width 131 height 59
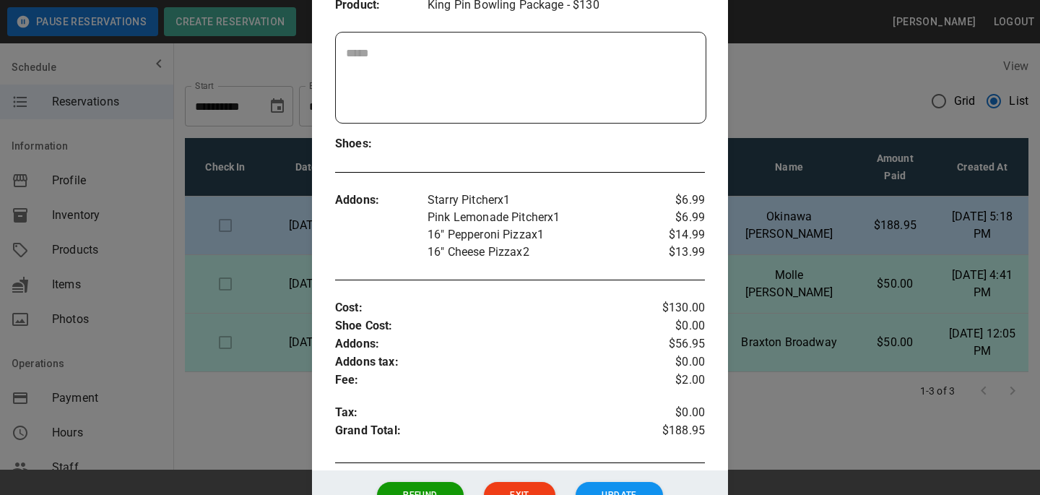
scroll to position [313, 0]
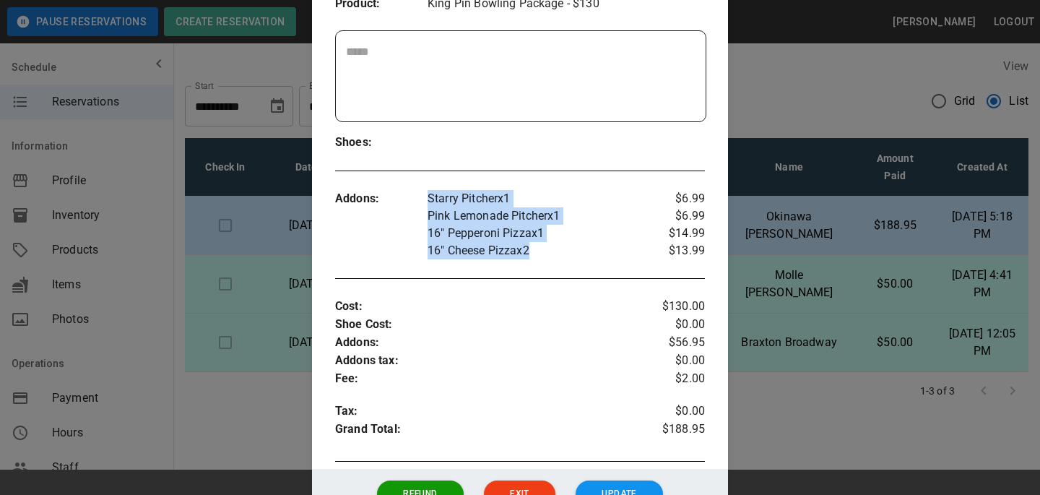
drag, startPoint x: 548, startPoint y: 256, endPoint x: 428, endPoint y: 195, distance: 135.3
click at [428, 195] on div "Starry Pitcher x 1 Pink Lemonade Pitcher x 1 16" Pepperoni Pizza x 1 16" Cheese…" at bounding box center [536, 224] width 216 height 69
copy div "Starry Pitcher x 1 Pink Lemonade Pitcher x 1 16" Pepperoni Pizza x 1 16" Cheese…"
click at [690, 180] on div "Addons : Starry Pitcher x 1 Pink Lemonade Pitcher x 1 16" Pepperoni Pizza x 1 1…" at bounding box center [520, 224] width 370 height 92
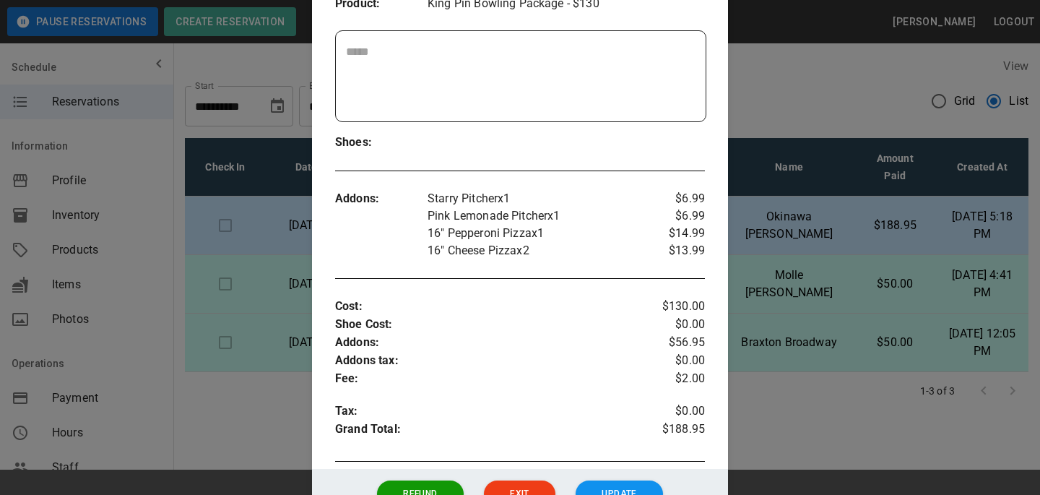
click at [806, 178] on div at bounding box center [520, 247] width 1040 height 495
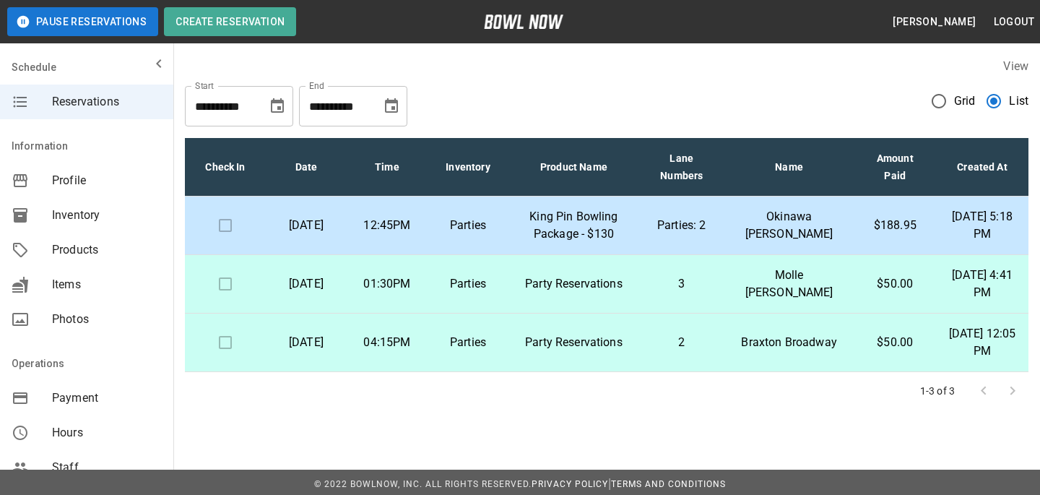
click at [382, 94] on button "Choose date, selected date is Sep 13, 2025" at bounding box center [391, 106] width 29 height 29
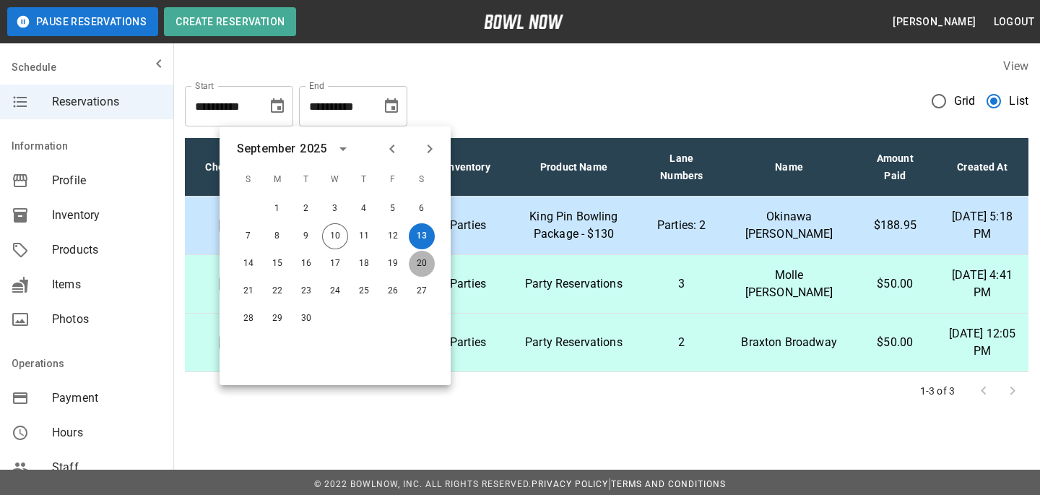
click at [427, 260] on button "20" at bounding box center [422, 264] width 26 height 26
type input "**********"
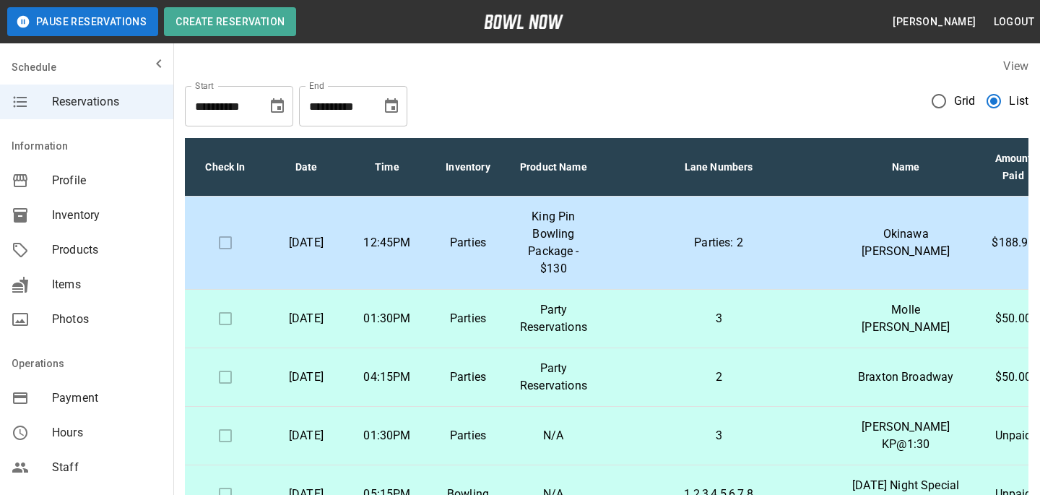
click at [283, 108] on icon "Choose date, selected date is Sep 13, 2025" at bounding box center [277, 105] width 13 height 14
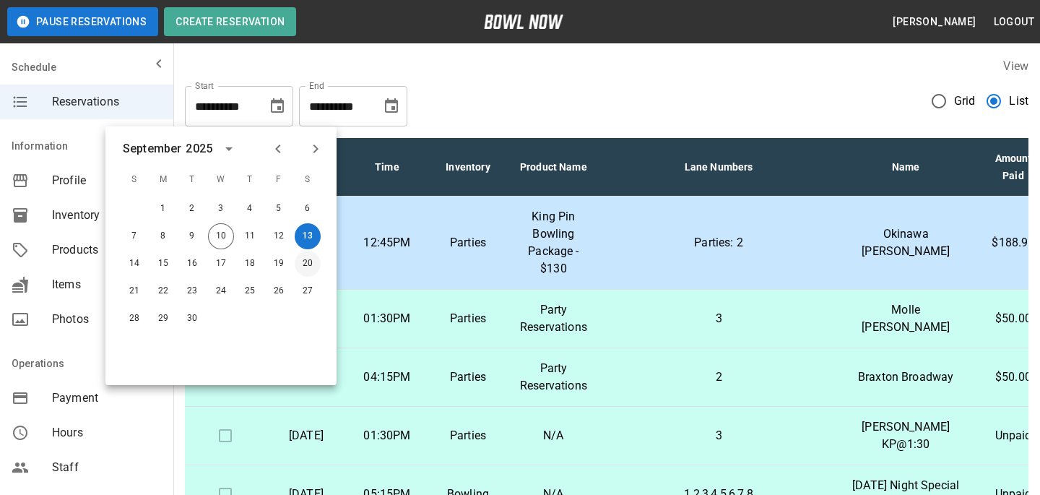
click at [304, 264] on button "20" at bounding box center [308, 264] width 26 height 26
type input "**********"
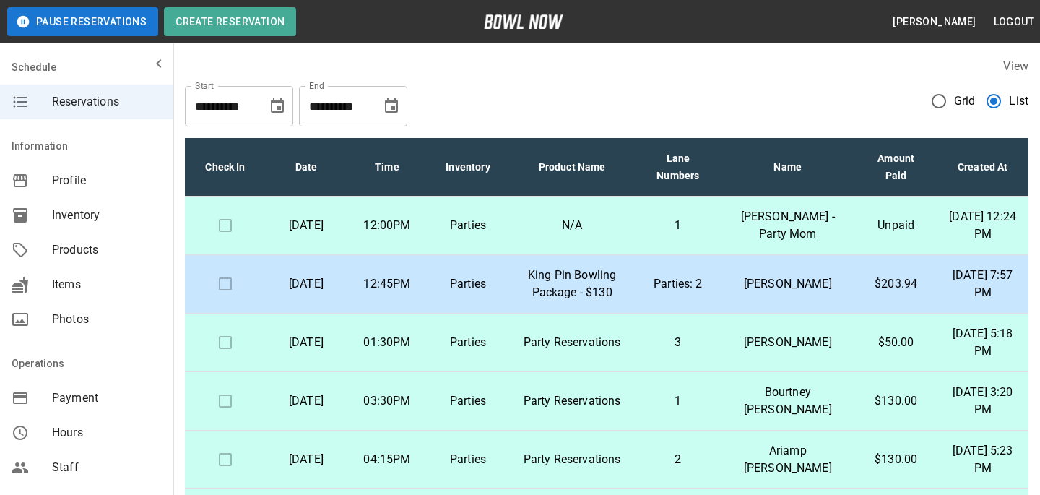
click at [678, 313] on td "Parties: 2" at bounding box center [678, 284] width 85 height 59
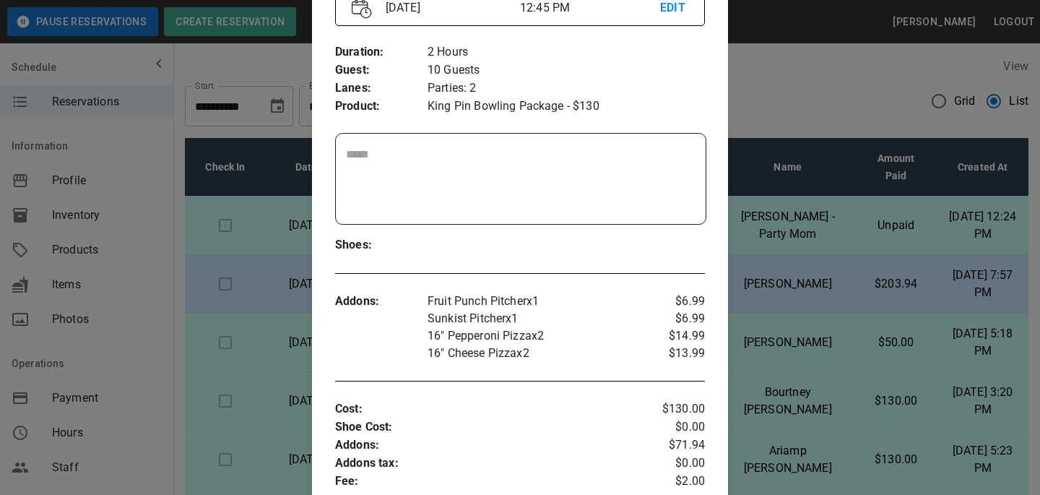
scroll to position [253, 0]
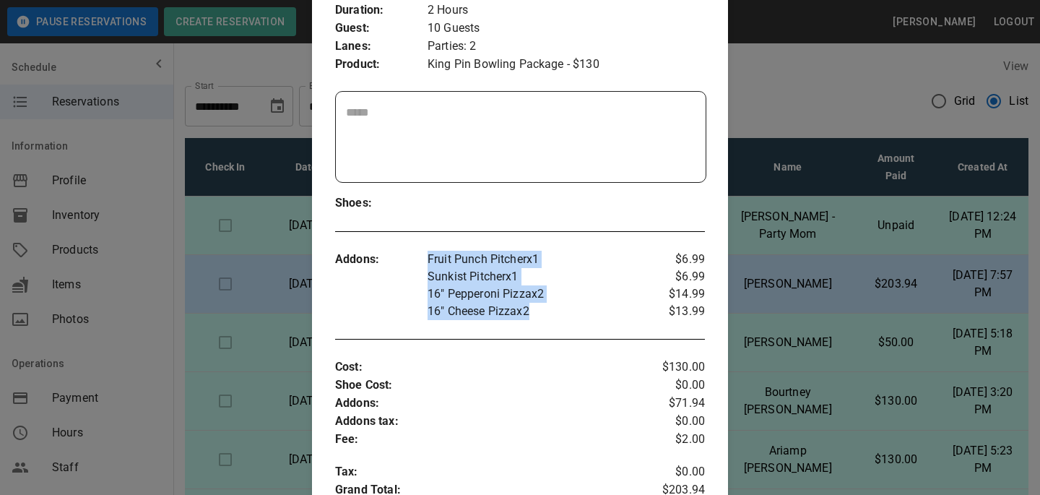
drag, startPoint x: 552, startPoint y: 304, endPoint x: 421, endPoint y: 257, distance: 138.9
click at [421, 257] on div "Addons : Fruit Punch Pitcher x 1 Sunkist Pitcher x 1 16" Pepperoni Pizza x 2 16…" at bounding box center [520, 285] width 370 height 92
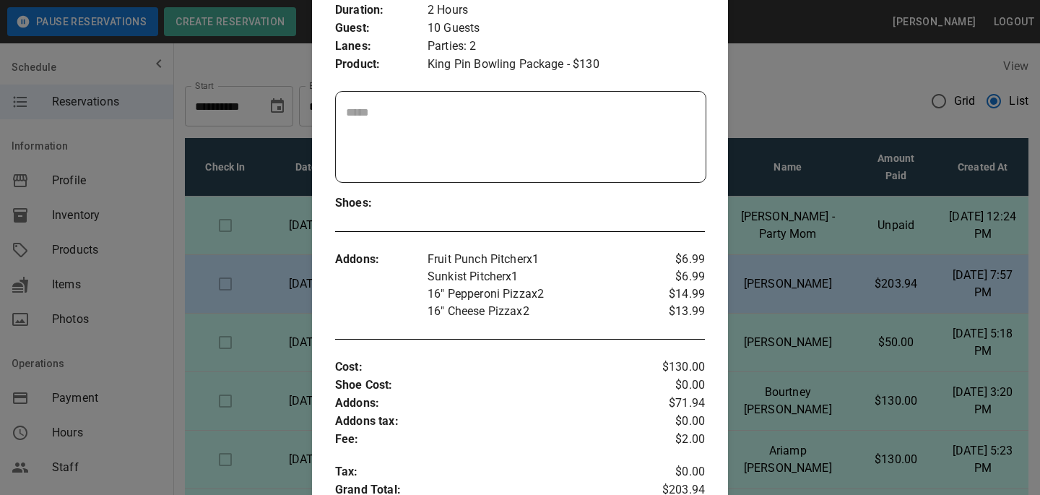
click at [236, 228] on div at bounding box center [520, 247] width 1040 height 495
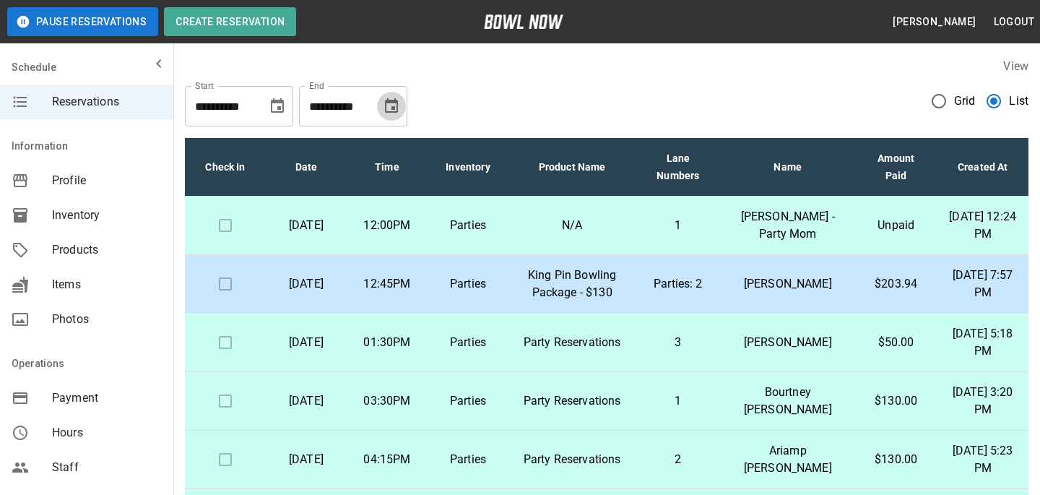
click at [379, 102] on button "Choose date, selected date is Sep 20, 2025" at bounding box center [391, 106] width 29 height 29
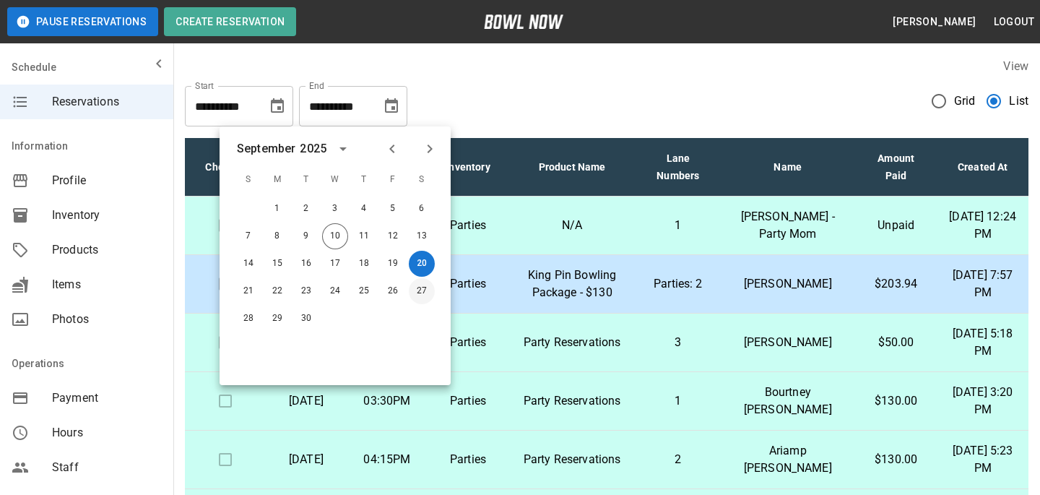
click at [418, 287] on button "27" at bounding box center [422, 291] width 26 height 26
type input "**********"
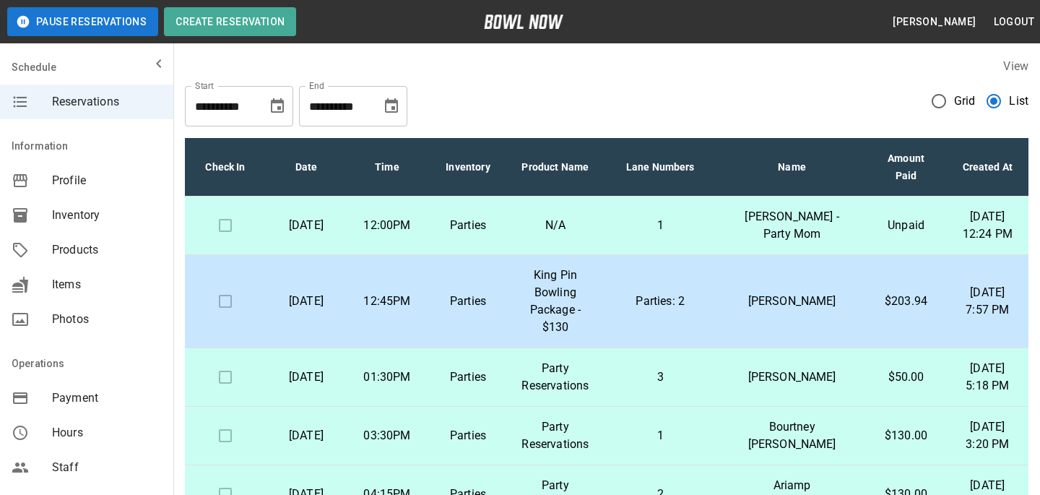
click at [277, 104] on icon "Choose date, selected date is Sep 20, 2025" at bounding box center [277, 106] width 17 height 17
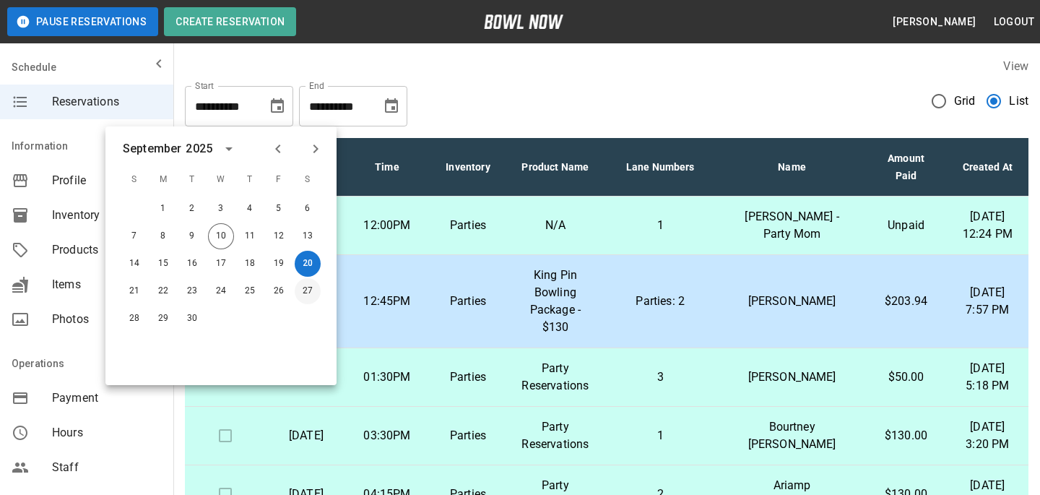
click at [310, 288] on button "27" at bounding box center [308, 291] width 26 height 26
type input "**********"
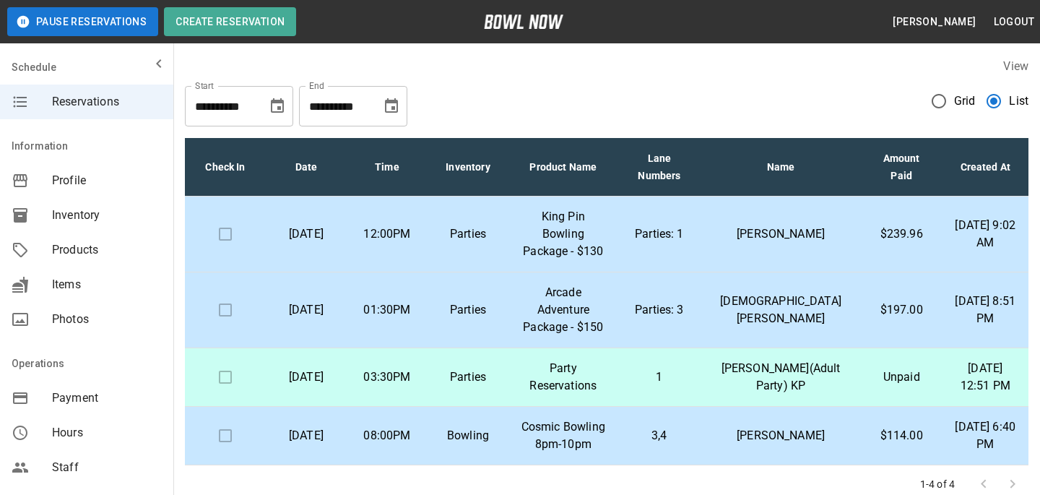
click at [563, 247] on p "King Pin Bowling Package - $130" at bounding box center [563, 234] width 87 height 52
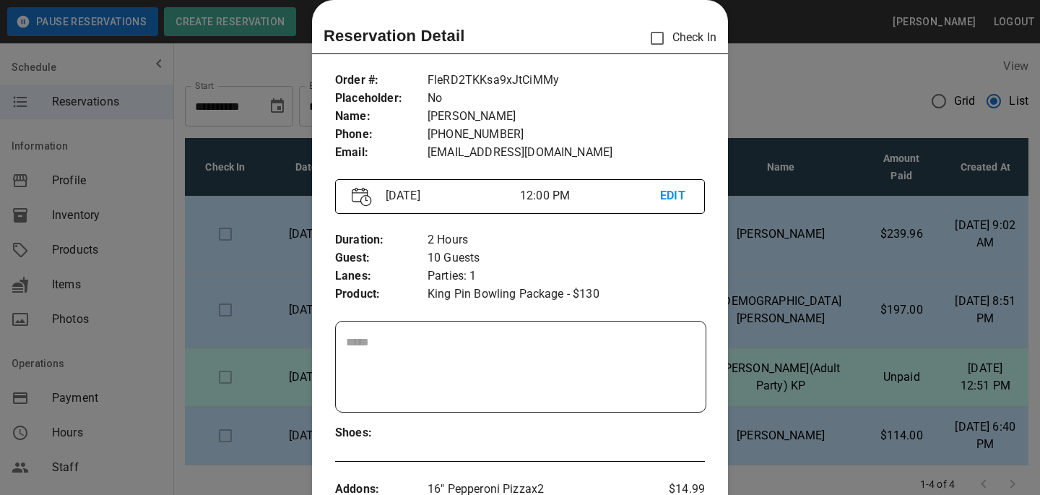
scroll to position [217, 0]
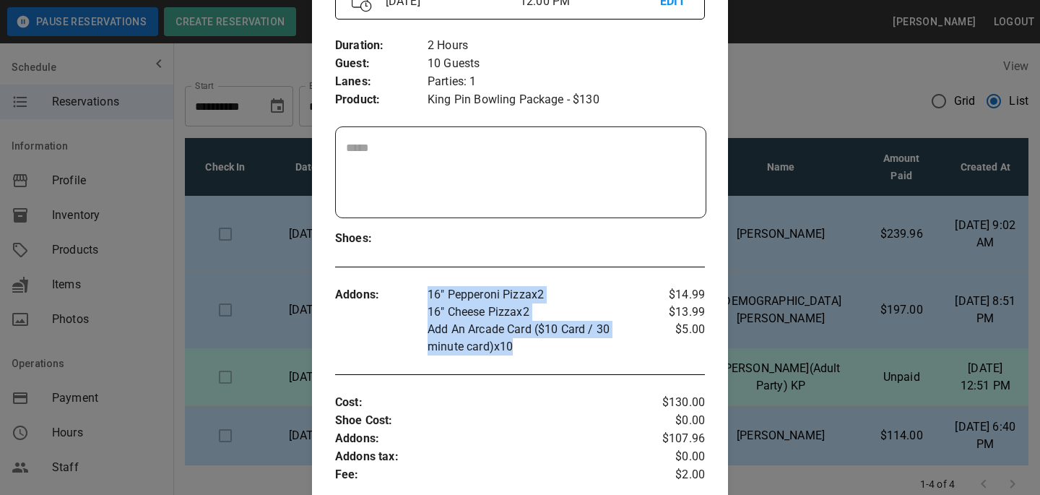
drag, startPoint x: 525, startPoint y: 346, endPoint x: 411, endPoint y: 303, distance: 122.1
click at [411, 303] on div "Addons : 16" Pepperoni Pizza x 2 16" Cheese Pizza x 2 Add An Arcade Card ($10 C…" at bounding box center [520, 320] width 370 height 92
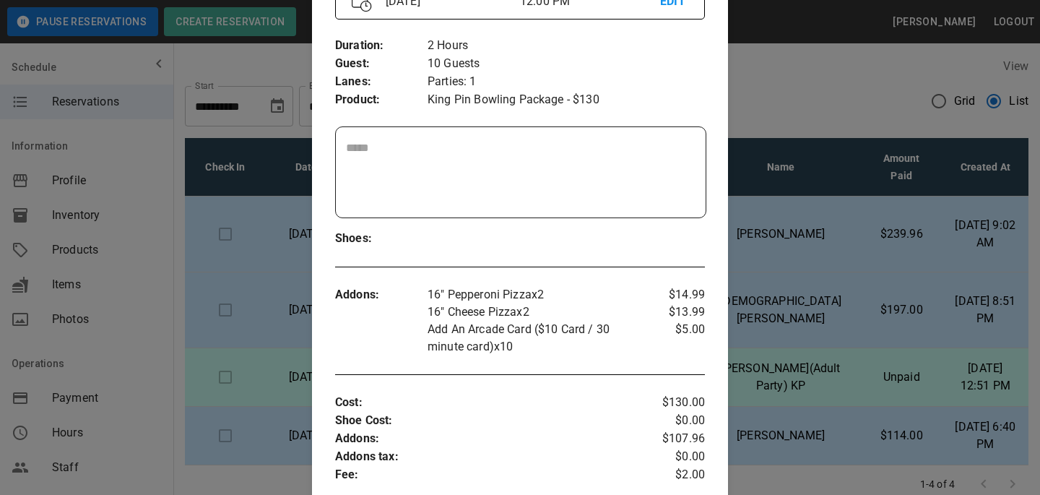
click at [277, 235] on div at bounding box center [520, 247] width 1040 height 495
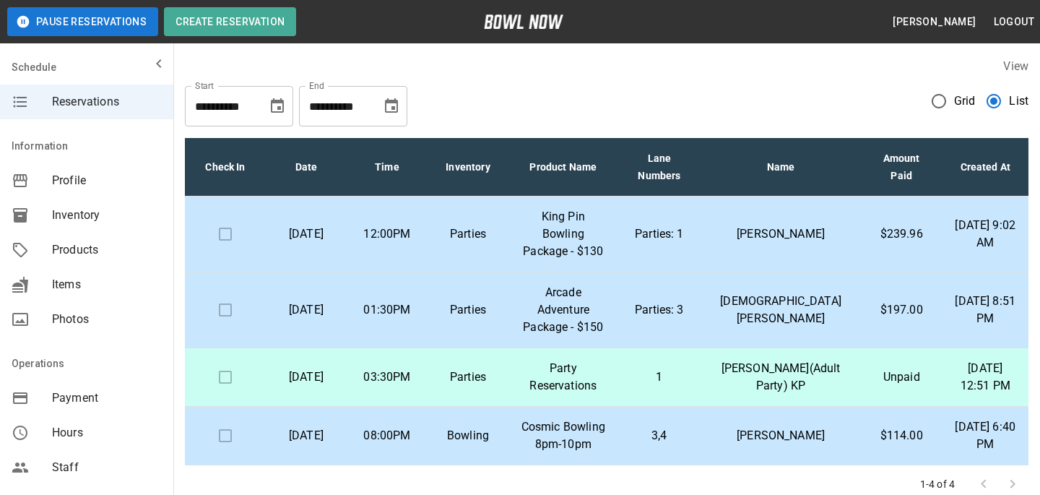
click at [415, 302] on p "01:30PM" at bounding box center [387, 309] width 58 height 17
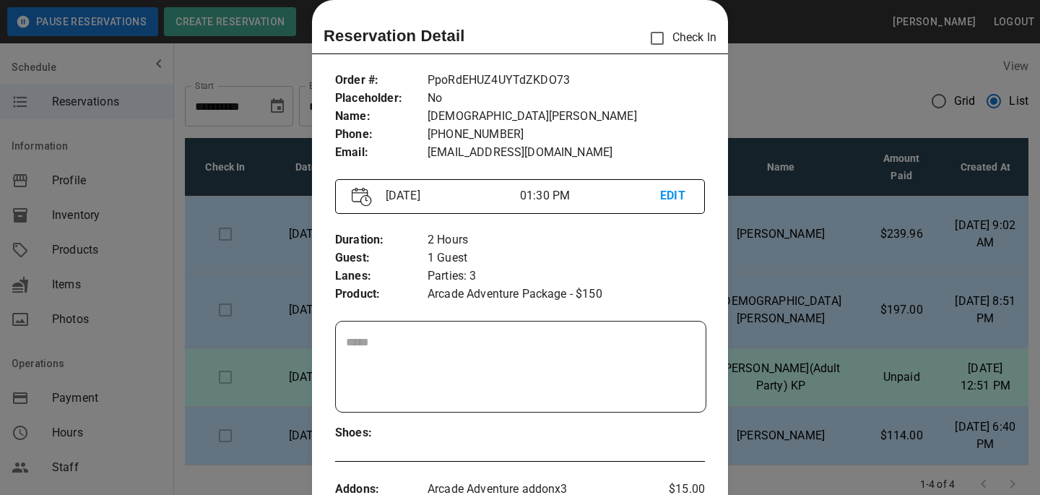
scroll to position [387, 0]
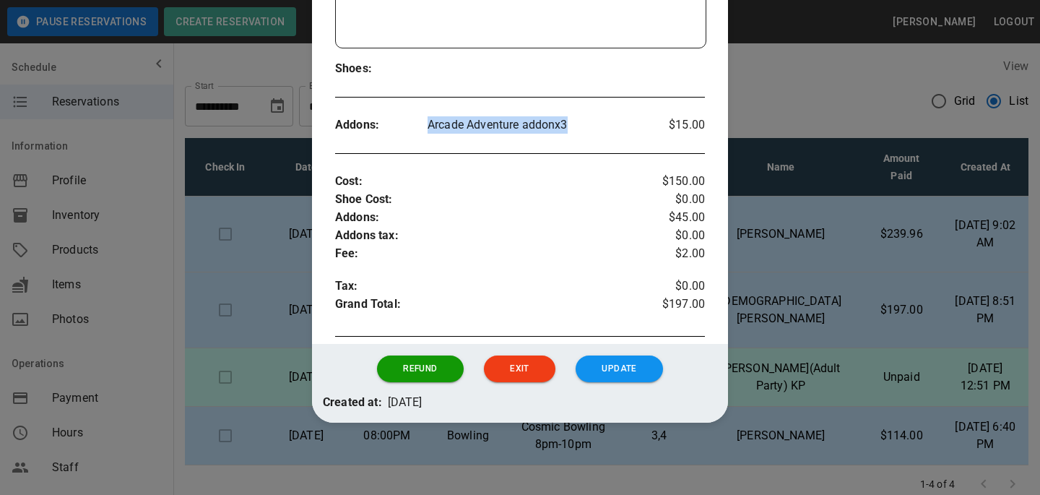
drag, startPoint x: 590, startPoint y: 130, endPoint x: 416, endPoint y: 129, distance: 174.1
click at [416, 129] on div "Addons : Arcade Adventure addon x 3 $15.00" at bounding box center [520, 125] width 370 height 41
